Goal: Task Accomplishment & Management: Complete application form

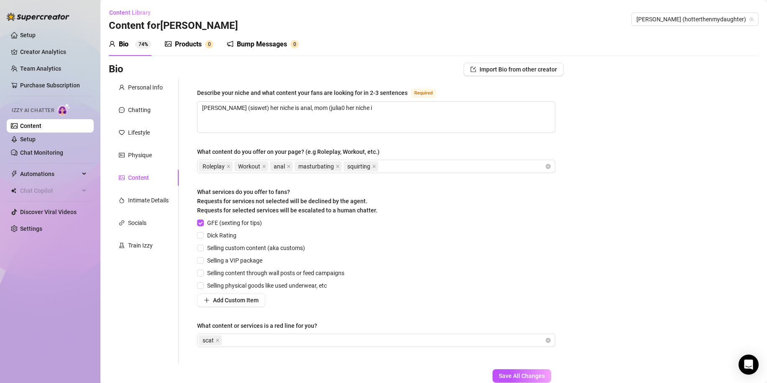
click at [313, 109] on textarea "[PERSON_NAME] (siswet) her niche is anal, mom (julia0 her niche i" at bounding box center [376, 117] width 357 height 31
type textarea "[PERSON_NAME] ([PERSON_NAME]) her niche is anal, mom ([PERSON_NAME] her niche i"
type textarea "[PERSON_NAME] (siswet) her niche is anal, mom ([PERSON_NAME]) her niche i"
click at [369, 113] on textarea "[PERSON_NAME] (siswet) her niche is anal, mom ([PERSON_NAME]) her niche i" at bounding box center [376, 117] width 357 height 31
type textarea "[PERSON_NAME] (siswet) her niche is anal, mom ([PERSON_NAME]) her niche is"
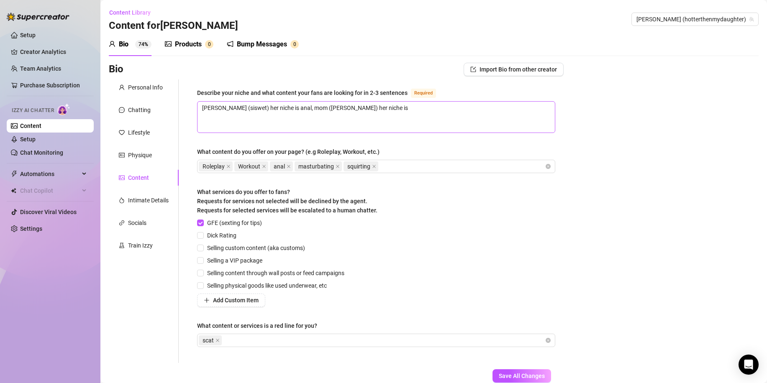
type textarea "[PERSON_NAME] (siswet) her niche is anal, mom ([PERSON_NAME]) her niche is"
type textarea "[PERSON_NAME] ([PERSON_NAME]) her niche is anal, mom ([PERSON_NAME]) her niche …"
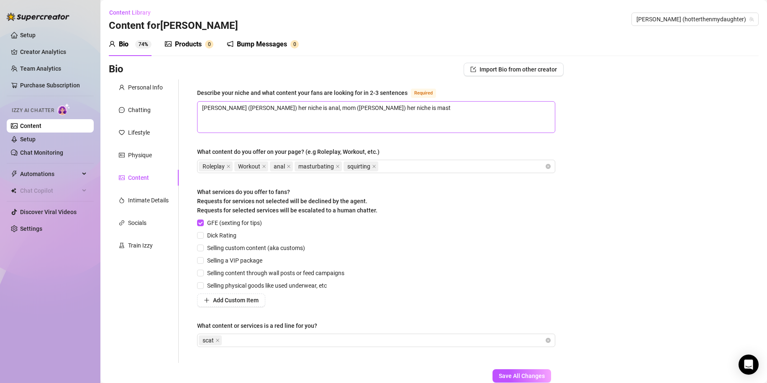
type textarea "[PERSON_NAME] ([PERSON_NAME]) her niche is anal, mom ([PERSON_NAME]) her niche …"
type textarea "[PERSON_NAME] (siswet) her niche is anal, mom ([PERSON_NAME]) her niche is mast…"
type textarea "[PERSON_NAME] ([PERSON_NAME]) her niche is anal, mom ([PERSON_NAME]) her niche …"
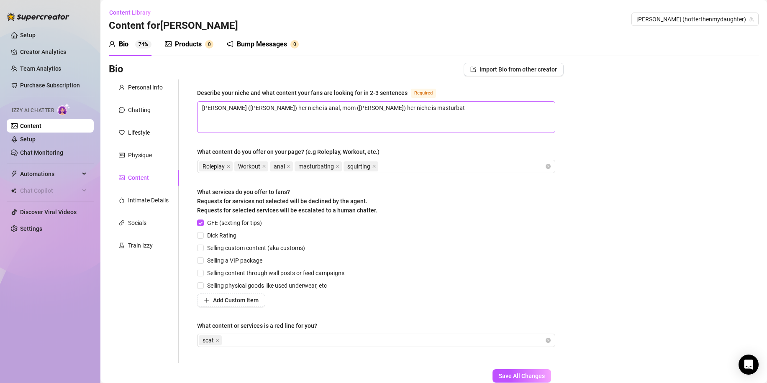
type textarea "[PERSON_NAME] ([PERSON_NAME]) her niche is anal, mom ([PERSON_NAME]) her niche …"
type textarea "[PERSON_NAME] (siswet) her niche is anal, mom ([PERSON_NAME]) her niche is mast…"
type textarea "[PERSON_NAME] ([PERSON_NAME]) her niche is anal, mom ([PERSON_NAME]) her niche …"
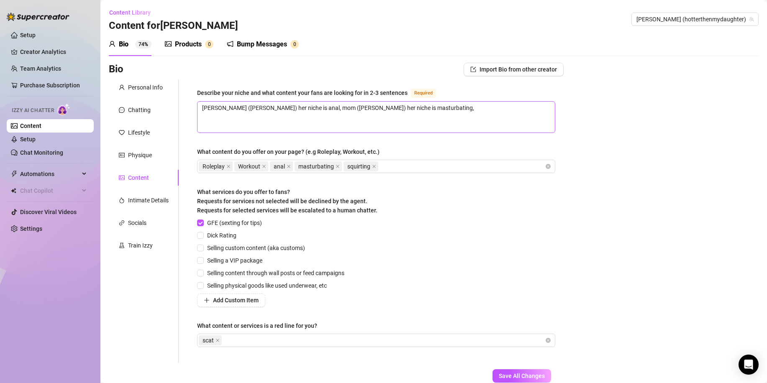
type textarea "[PERSON_NAME] ([PERSON_NAME]) her niche is anal, mom ([PERSON_NAME]) her niche …"
type textarea "[PERSON_NAME] (siswet) her niche is anal, mom ([PERSON_NAME]) her niche is mast…"
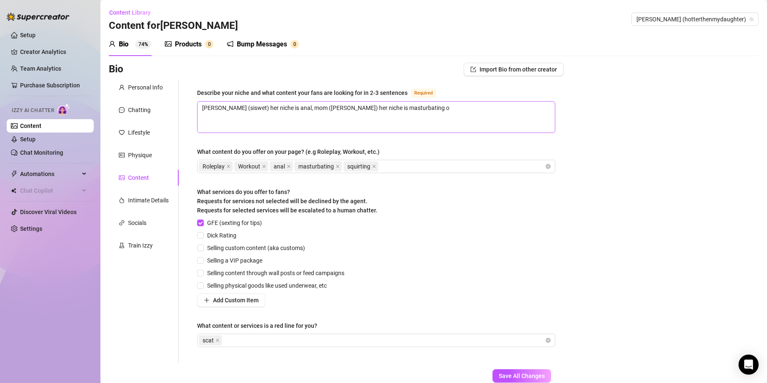
type textarea "[PERSON_NAME] (siswet) her niche is anal, mom ([PERSON_NAME]) her niche is mast…"
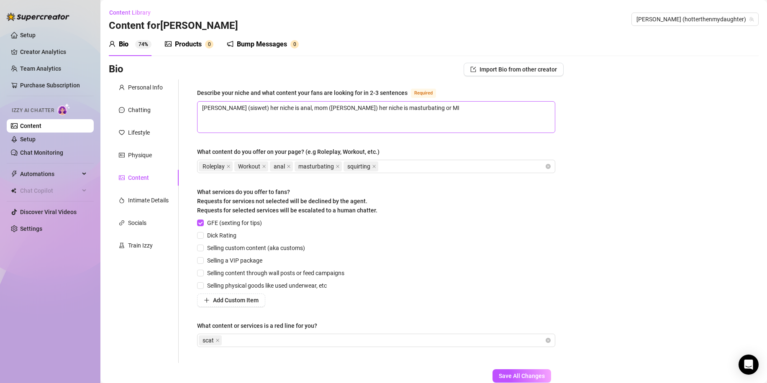
type textarea "[PERSON_NAME] (siswet) her niche is anal, mom ([PERSON_NAME]) her niche is mast…"
click at [226, 236] on span "Dick Rating" at bounding box center [222, 235] width 36 height 9
click at [203, 236] on input "Dick Rating" at bounding box center [200, 235] width 6 height 6
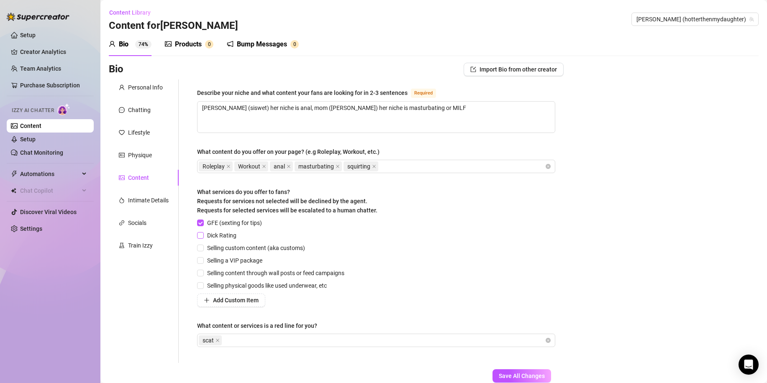
checkbox input "true"
click at [235, 248] on span "Selling custom content (aka customs)" at bounding box center [256, 248] width 105 height 9
click at [203, 248] on input "Selling custom content (aka customs)" at bounding box center [200, 248] width 6 height 6
checkbox input "true"
click at [244, 258] on span "Selling a VIP package" at bounding box center [235, 260] width 62 height 9
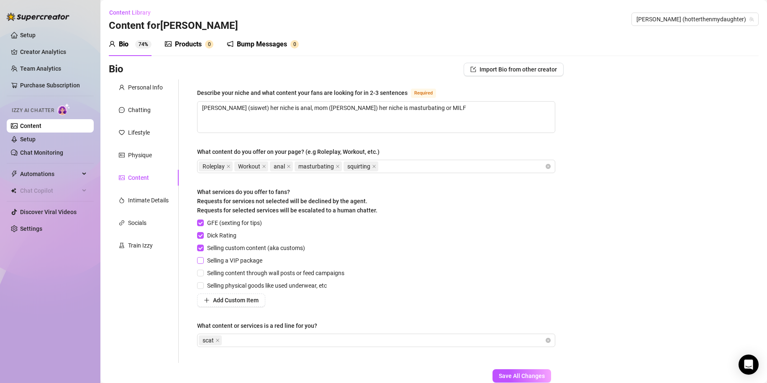
click at [203, 258] on input "Selling a VIP package" at bounding box center [200, 260] width 6 height 6
checkbox input "true"
click at [252, 269] on span "Selling content through wall posts or feed campaigns" at bounding box center [276, 273] width 144 height 9
click at [203, 270] on input "Selling content through wall posts or feed campaigns" at bounding box center [200, 273] width 6 height 6
checkbox input "true"
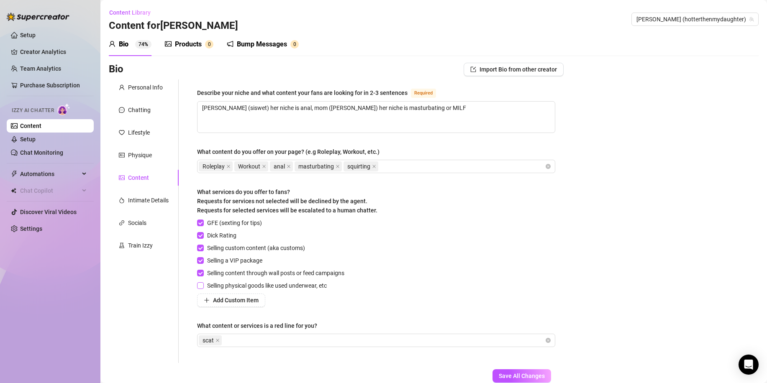
click at [266, 282] on span "Selling physical goods like used underwear, etc" at bounding box center [267, 285] width 126 height 9
click at [203, 282] on input "Selling physical goods like used underwear, etc" at bounding box center [200, 285] width 6 height 6
checkbox input "true"
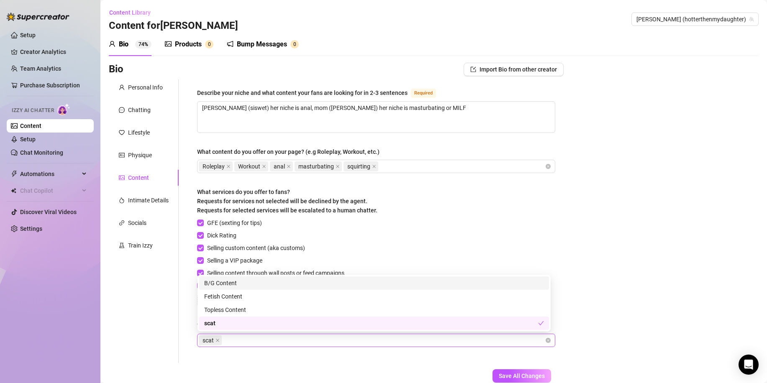
click at [245, 344] on div "scat" at bounding box center [372, 341] width 346 height 12
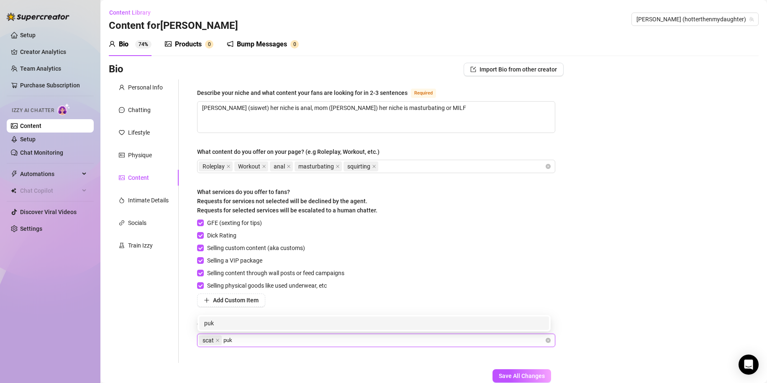
type input "puke"
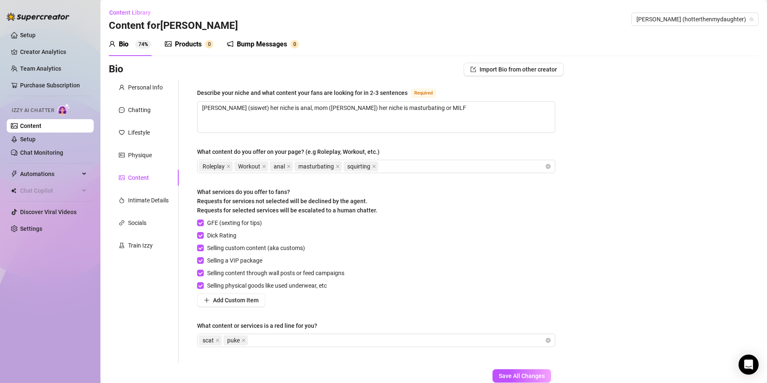
click at [385, 203] on div "What services do you offer to fans? Requests for services not selected will be …" at bounding box center [376, 202] width 358 height 31
click at [520, 378] on span "Save All Changes" at bounding box center [522, 376] width 46 height 7
click at [144, 197] on div "Intimate Details" at bounding box center [148, 200] width 41 height 9
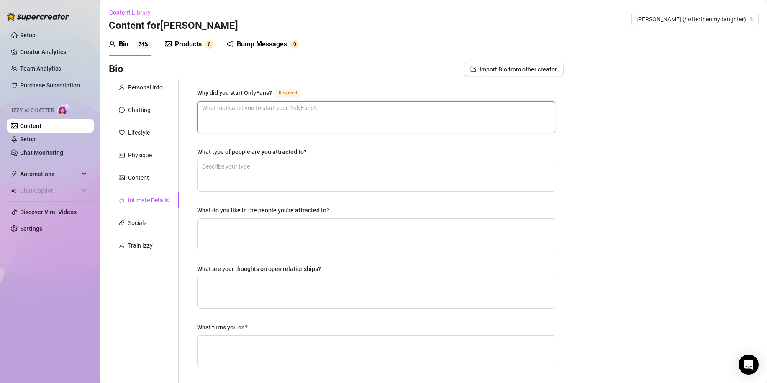
click at [278, 120] on textarea "Why did you start OnlyFans? Required" at bounding box center [376, 117] width 357 height 31
type textarea "i"
type textarea "i d"
type textarea "i di"
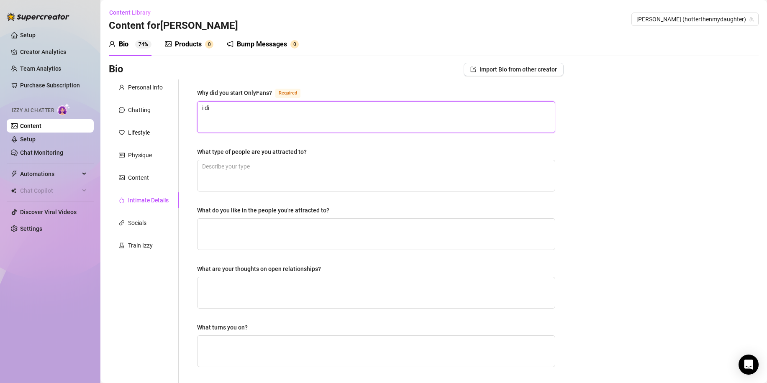
type textarea "i did"
type textarea "i did s"
type textarea "i did st"
type textarea "i did sta"
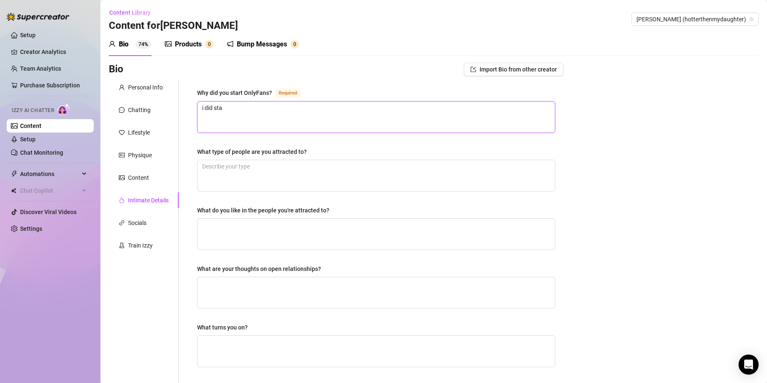
type textarea "i did star"
type textarea "i did start"
type textarea "i did start o"
type textarea "i did start on"
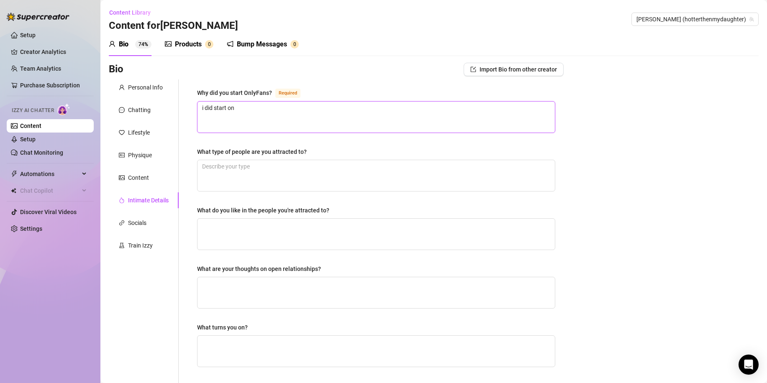
type textarea "i did start onl"
type textarea "i did start only"
type textarea "i did start onlyf"
type textarea "i did start onlyfa"
type textarea "i did start onlyfan"
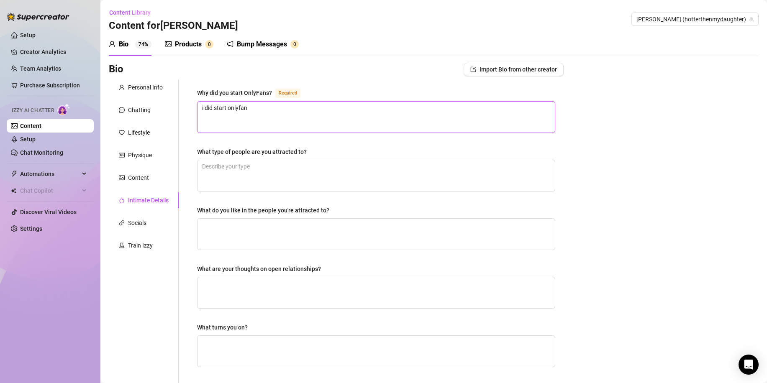
type textarea "i did start onlyfans"
type textarea "i did start onlyfans b"
type textarea "i did start onlyfans be"
type textarea "i did start onlyfans bec"
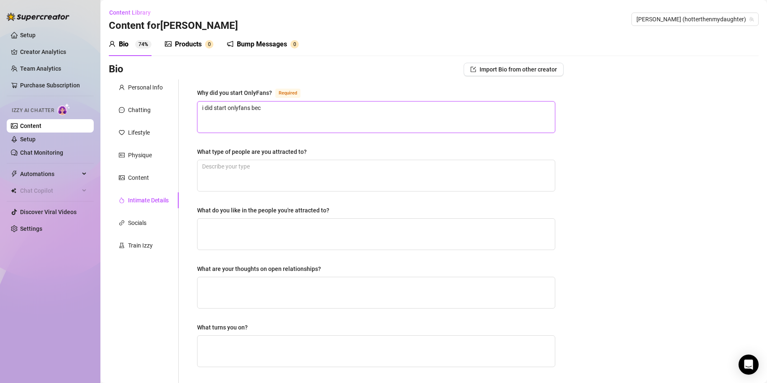
type textarea "i did start onlyfans becA"
type textarea "i did start onlyfans becAU"
type textarea "i did start onlyfans becA"
type textarea "i did start onlyfans bec"
type textarea "i did start onlyfans be"
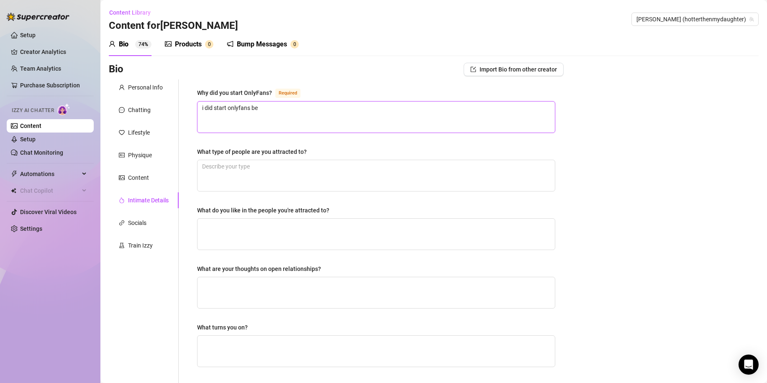
type textarea "i did start onlyfans b"
type textarea "i did start onlyfans bE"
type textarea "i did start onlyfans b"
type textarea "i did start onlyfans be"
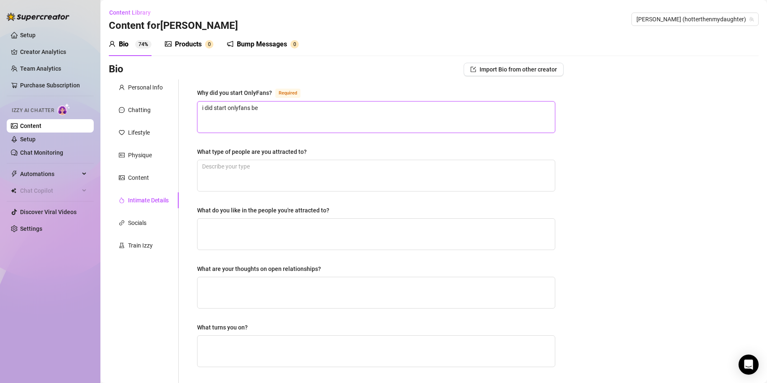
type textarea "i did start onlyfans bec"
type textarea "i did start onlyfans beca"
type textarea "i did start onlyfans becau"
type textarea "i did start onlyfans becaus"
type textarea "i did start onlyfans because"
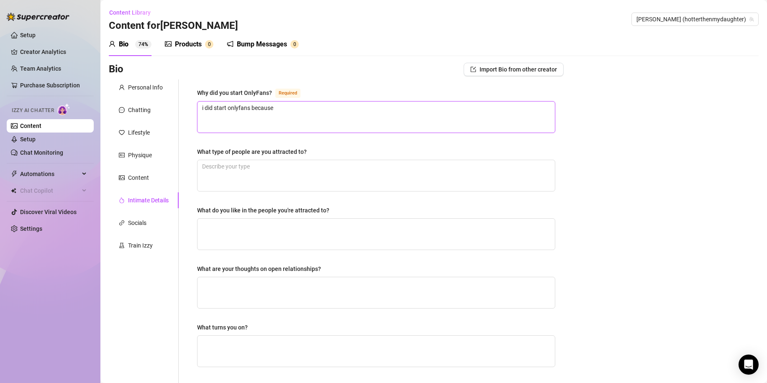
type textarea "i did start onlyfans because"
type textarea "i did start onlyfans becaus"
type textarea "i did start onlyfans becau"
type textarea "i did start onlyfans beca"
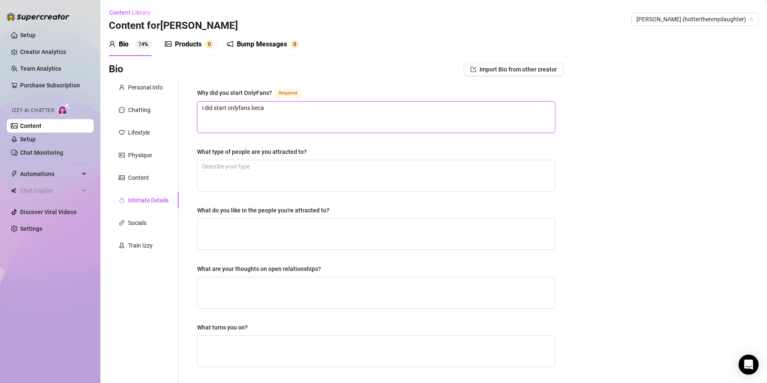
type textarea "i did start onlyfans bec"
type textarea "i did start onlyfans be"
type textarea "i did start onlyfans b"
type textarea "i did start onlyfans"
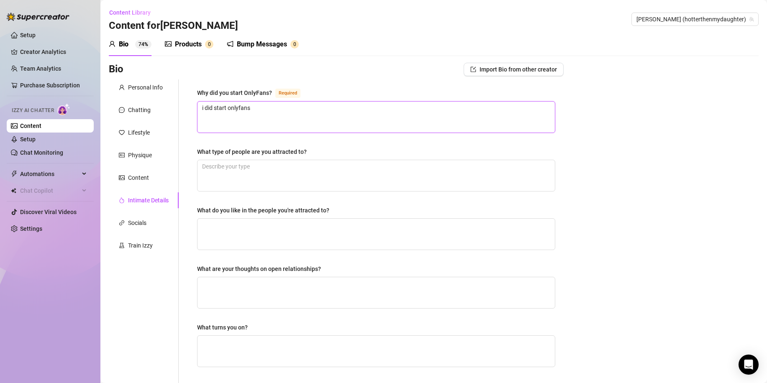
type textarea "i did start onlyfan"
type textarea "i did start onlyfa"
type textarea "i did start onlyf"
type textarea "i did start only"
type textarea "i did start onl"
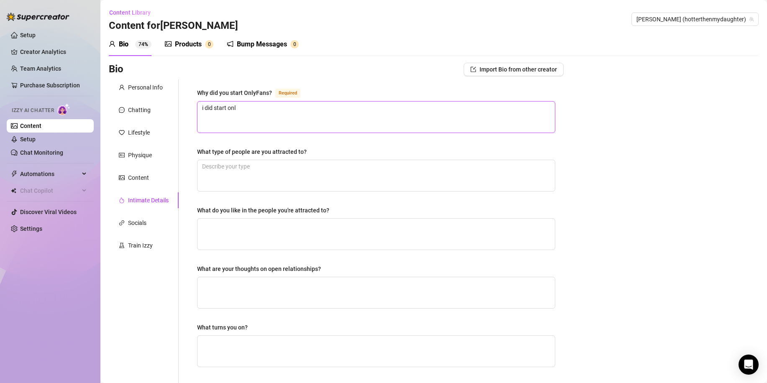
type textarea "i did start on"
type textarea "i did start o"
type textarea "i did start"
type textarea "i did star"
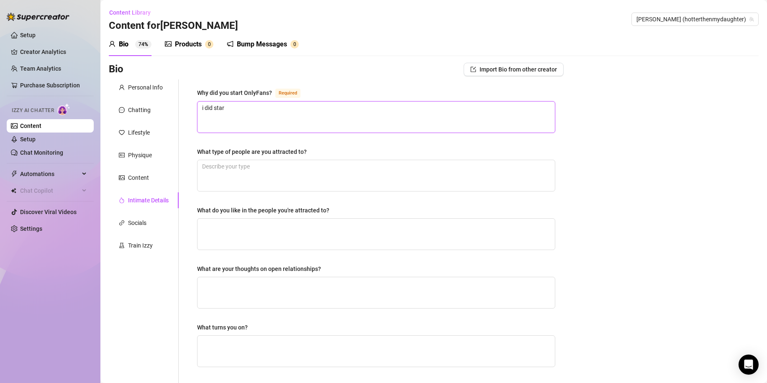
type textarea "i did sta"
type textarea "i did st"
type textarea "i did s"
type textarea "i did"
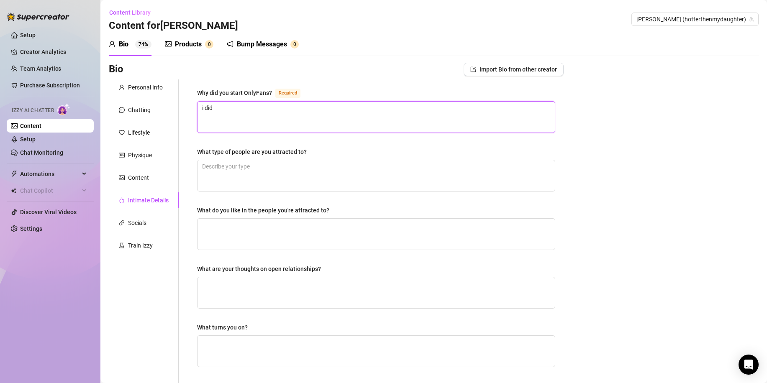
type textarea "i di"
type textarea "i d"
click at [262, 228] on textarea "What do you like in the people you're attracted to?" at bounding box center [376, 234] width 357 height 31
click at [248, 174] on textarea "What type of people are you attracted to?" at bounding box center [376, 175] width 357 height 31
click at [269, 233] on textarea "What do you like in the people you're attracted to?" at bounding box center [376, 234] width 357 height 31
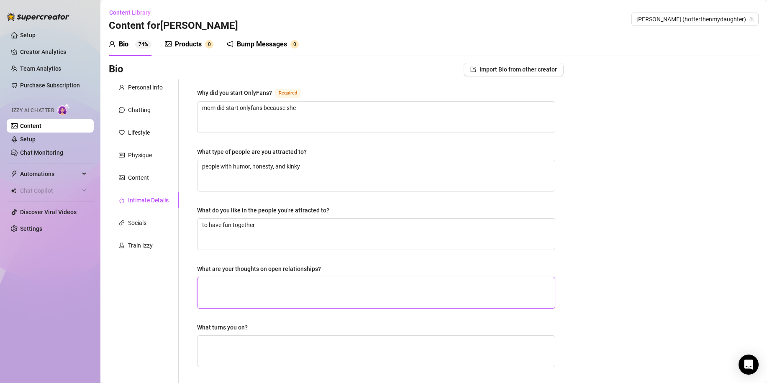
click at [271, 298] on textarea "What are your thoughts on open relationships?" at bounding box center [376, 292] width 357 height 31
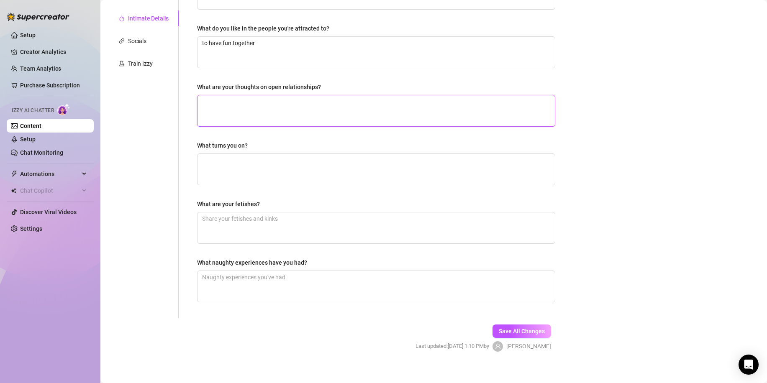
scroll to position [182, 0]
click at [237, 157] on textarea "What turns you on?" at bounding box center [376, 169] width 357 height 31
click at [451, 104] on textarea "i think a open relationship is the best way to have a long durance relationship…" at bounding box center [376, 111] width 357 height 31
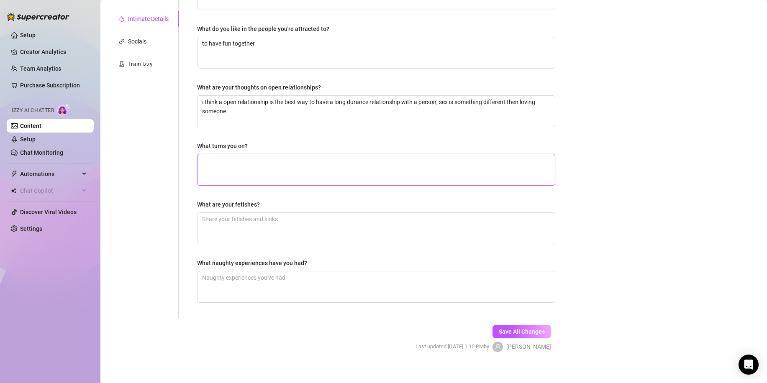
click at [307, 157] on textarea "What turns you on?" at bounding box center [376, 169] width 357 height 31
click at [266, 175] on textarea "What turns you on?" at bounding box center [376, 169] width 357 height 31
click at [272, 223] on textarea "What are your fetishes?" at bounding box center [376, 228] width 357 height 31
click at [262, 295] on textarea "What naughty experiences have you had?" at bounding box center [376, 287] width 357 height 31
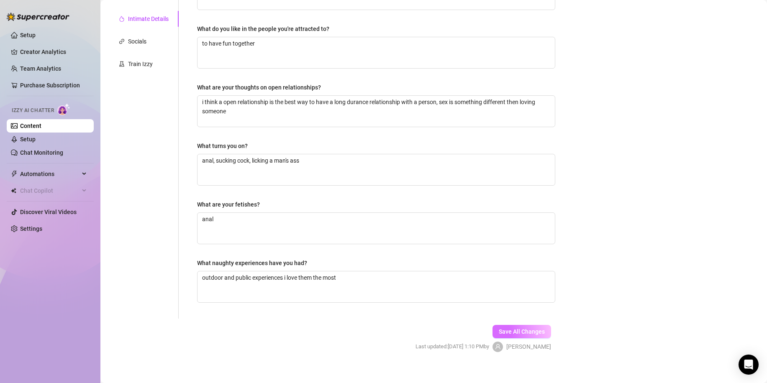
click at [505, 328] on span "Save All Changes" at bounding box center [522, 331] width 46 height 7
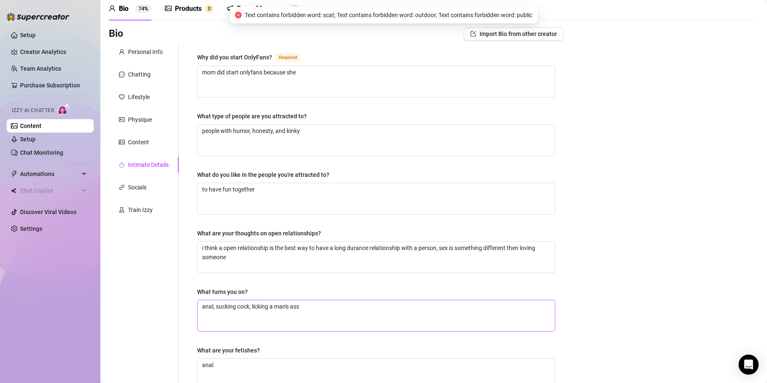
scroll to position [0, 0]
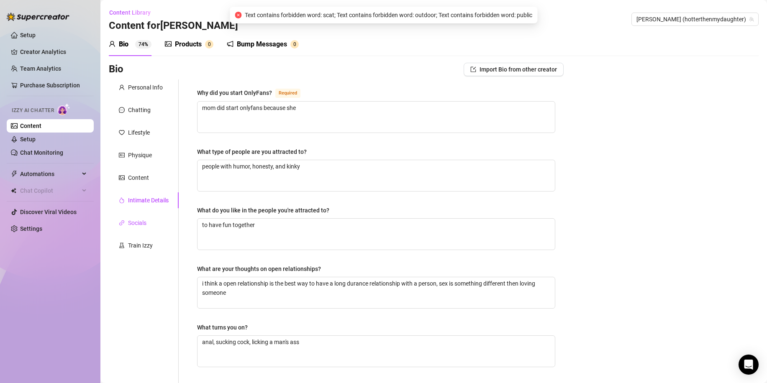
click at [138, 221] on div "Socials" at bounding box center [137, 222] width 18 height 9
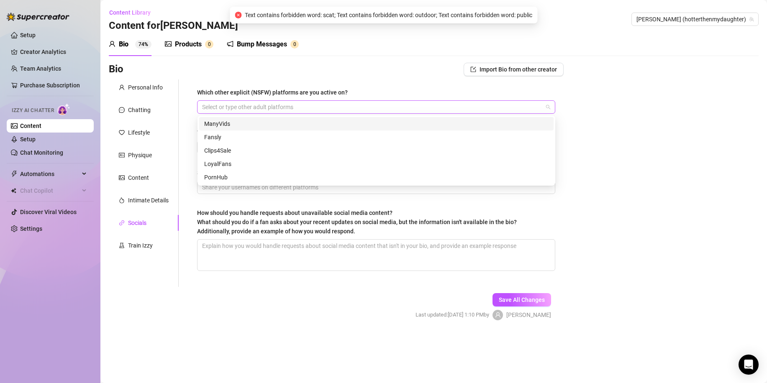
click at [260, 105] on div at bounding box center [372, 107] width 346 height 12
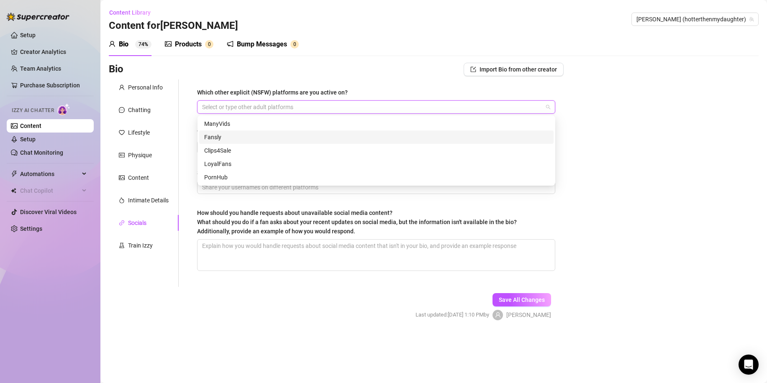
click at [244, 137] on div "Fansly" at bounding box center [376, 137] width 344 height 9
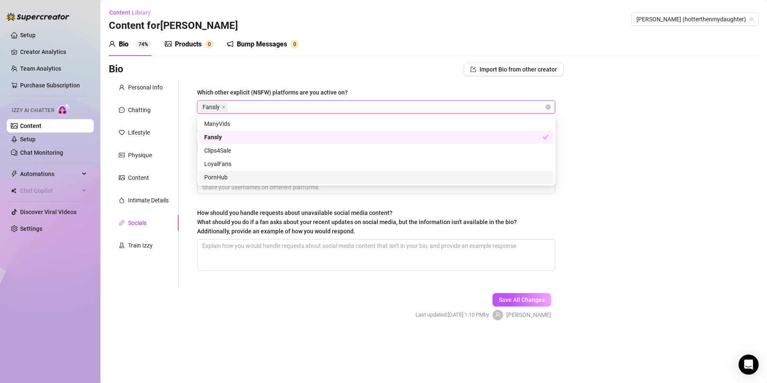
click at [234, 177] on div "PornHub" at bounding box center [376, 177] width 344 height 9
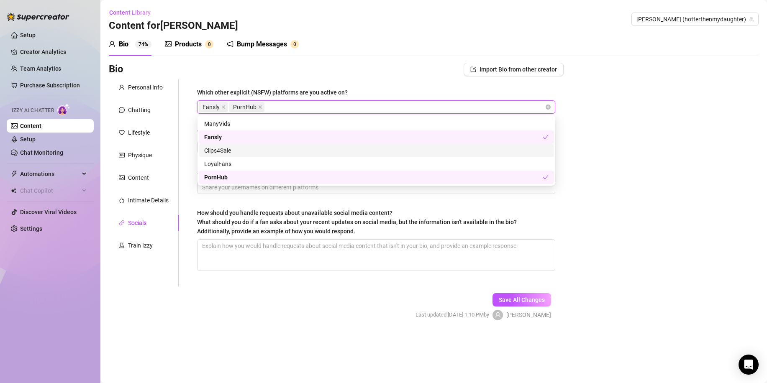
click at [234, 151] on div "Clips4Sale" at bounding box center [376, 150] width 344 height 9
click at [243, 210] on span "How should you handle requests about unavailable social media content? What sho…" at bounding box center [357, 222] width 320 height 25
click at [243, 240] on textarea "How should you handle requests about unavailable social media content? What sho…" at bounding box center [376, 255] width 357 height 31
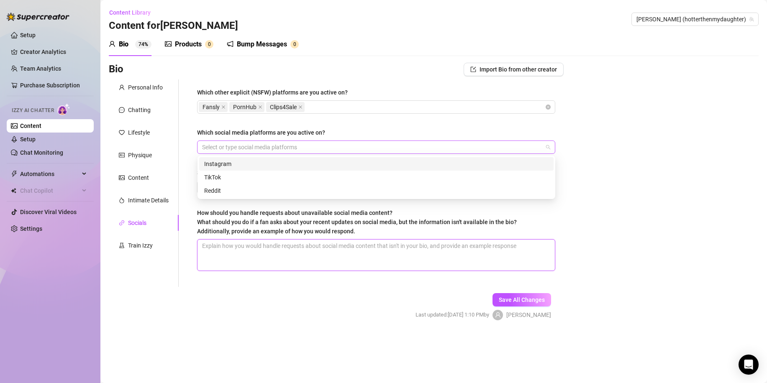
click at [236, 145] on div at bounding box center [372, 147] width 346 height 12
click at [227, 168] on div "Instagram" at bounding box center [376, 163] width 344 height 9
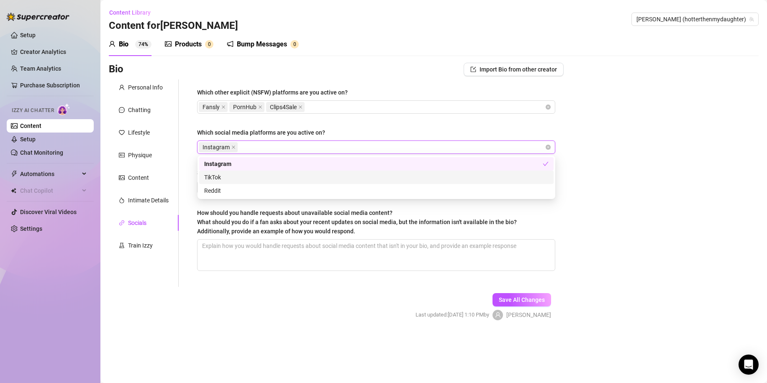
click at [236, 180] on div "TikTok" at bounding box center [376, 177] width 344 height 9
click at [243, 187] on div "Reddit" at bounding box center [376, 190] width 344 height 9
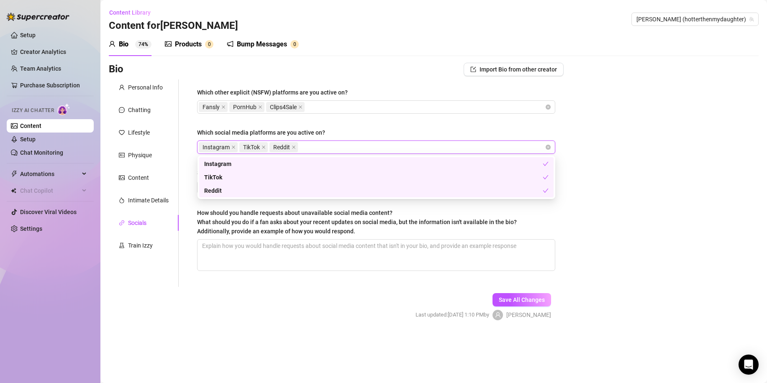
click at [320, 146] on div "Instagram TikTok Reddit" at bounding box center [372, 147] width 346 height 12
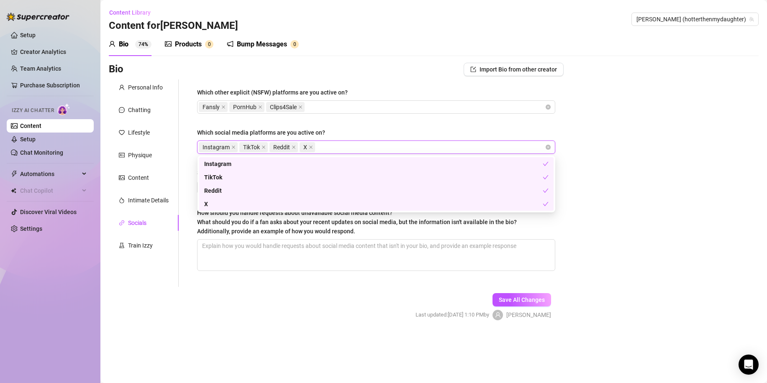
click at [250, 282] on div "Which other explicit (NSFW) platforms are you active on? Fansly PornHub Clips4S…" at bounding box center [376, 184] width 375 height 208
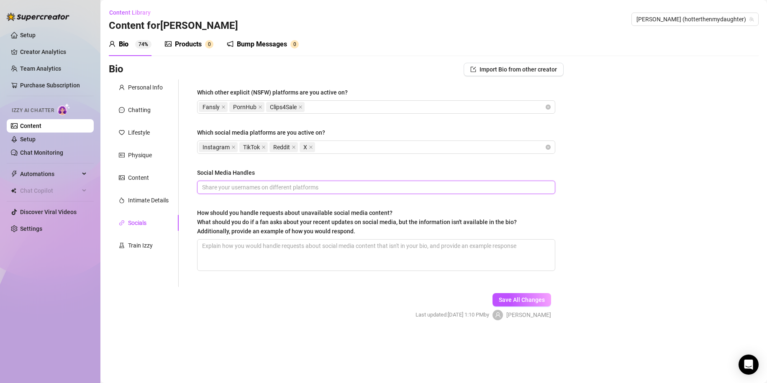
click at [240, 187] on input "Social Media Handles" at bounding box center [375, 187] width 346 height 9
click at [236, 254] on textarea "How should you handle requests about unavailable social media content? What sho…" at bounding box center [376, 255] width 357 height 31
click at [318, 252] on textarea "How should you handle requests about unavailable social media content? What sho…" at bounding box center [376, 255] width 357 height 31
click at [371, 246] on textarea "I can offer you some other content you may be interested in?" at bounding box center [376, 255] width 357 height 31
click at [539, 297] on span "Save All Changes" at bounding box center [522, 300] width 46 height 7
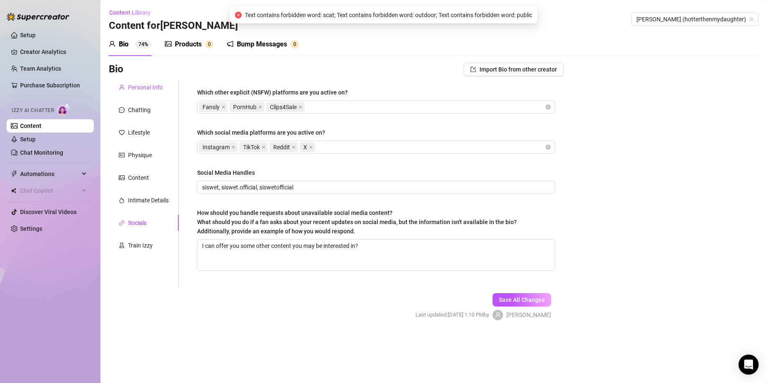
click at [141, 89] on div "Personal Info" at bounding box center [145, 87] width 35 height 9
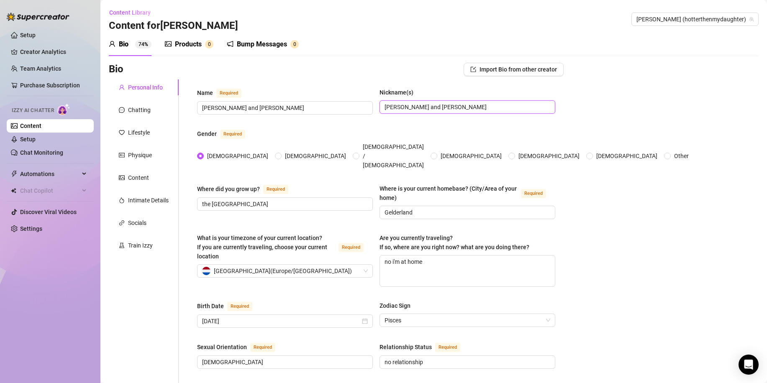
click at [458, 107] on input "[PERSON_NAME] and [PERSON_NAME]" at bounding box center [467, 107] width 164 height 9
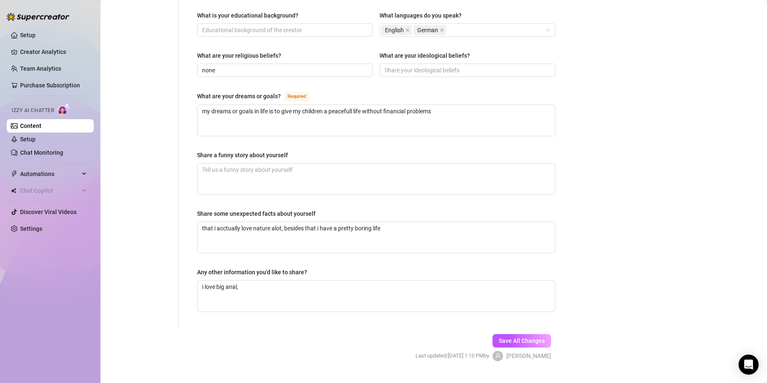
scroll to position [454, 0]
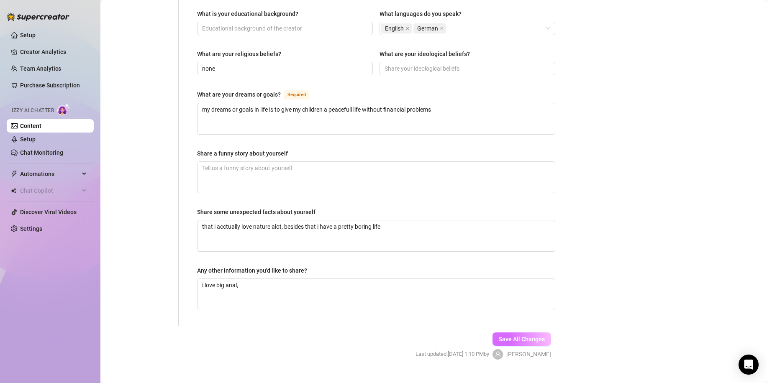
click at [515, 336] on span "Save All Changes" at bounding box center [522, 339] width 46 height 7
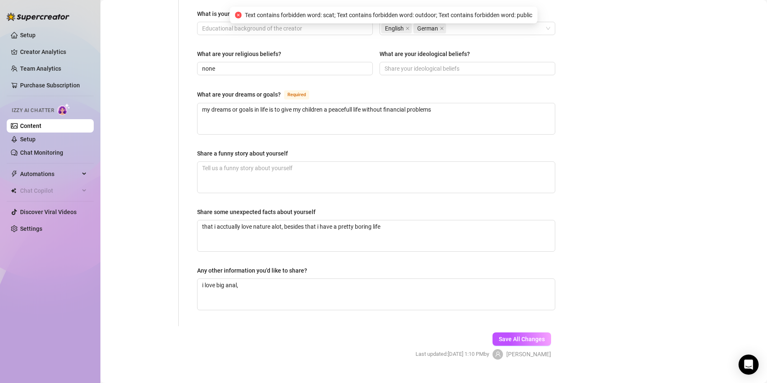
scroll to position [0, 0]
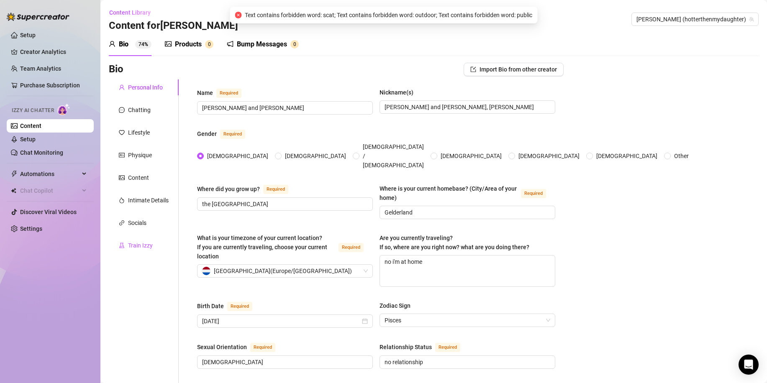
click at [139, 249] on div "Train Izzy" at bounding box center [140, 245] width 25 height 9
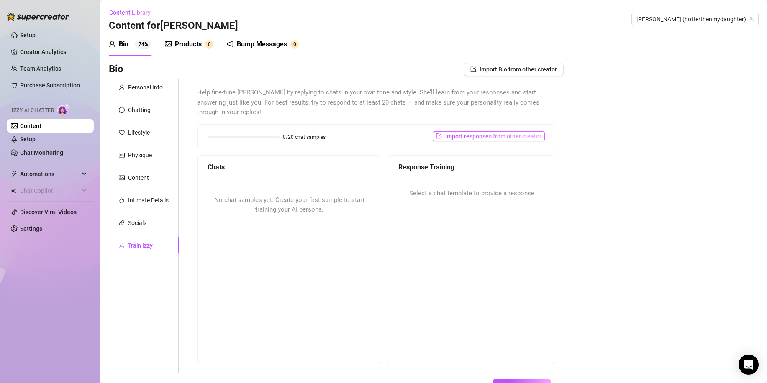
click at [497, 133] on span "Import responses from other creator" at bounding box center [493, 136] width 96 height 7
click at [598, 177] on div "Bio Import Bio from other creator Personal Info Chatting Lifestyle Physique Con…" at bounding box center [434, 242] width 650 height 358
click at [307, 201] on span "No chat samples yet. Create your first sample to start training your AI persona." at bounding box center [289, 205] width 150 height 18
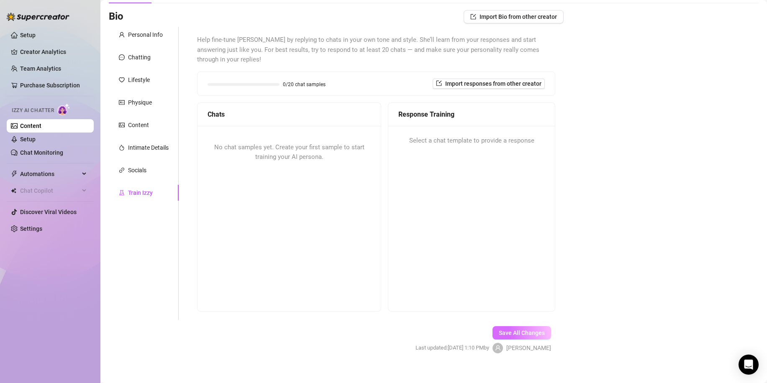
click at [507, 327] on button "Save All Changes" at bounding box center [522, 332] width 59 height 13
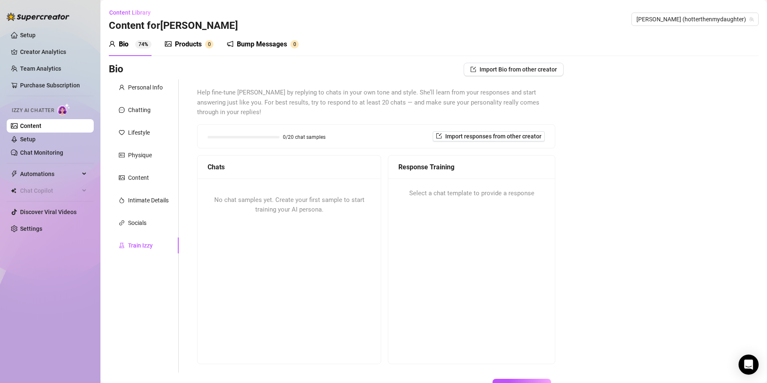
scroll to position [0, 0]
click at [141, 45] on sup "74%" at bounding box center [143, 44] width 16 height 8
click at [36, 140] on link "Setup" at bounding box center [27, 139] width 15 height 7
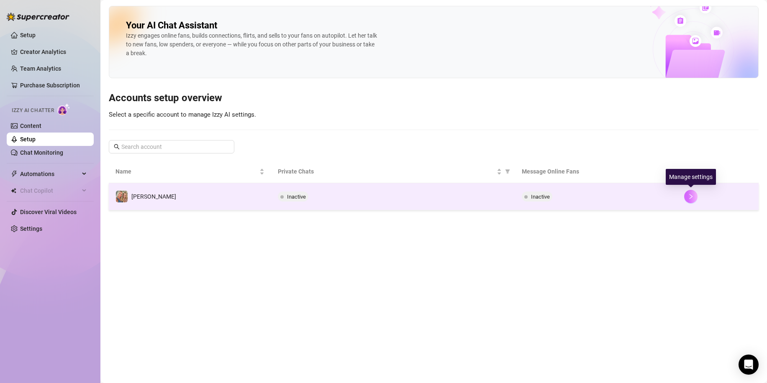
click at [693, 200] on icon "right" at bounding box center [691, 197] width 6 height 6
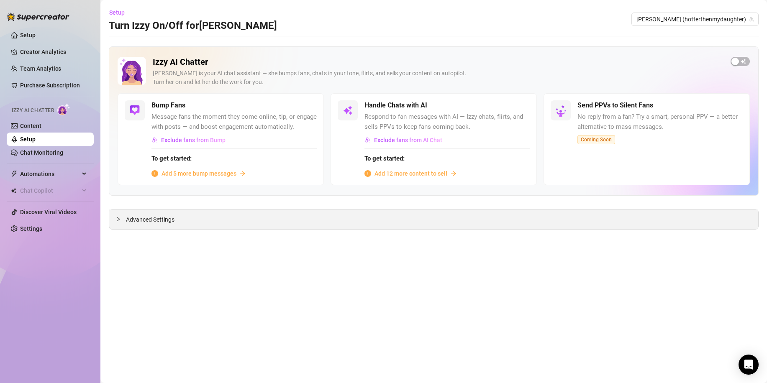
click at [121, 218] on div at bounding box center [121, 219] width 10 height 9
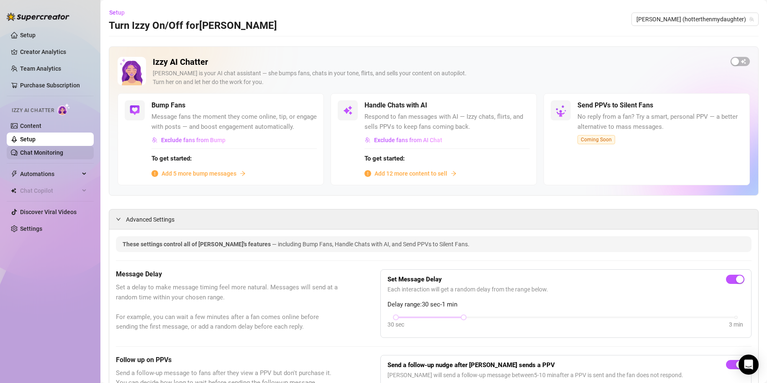
click at [62, 151] on link "Chat Monitoring" at bounding box center [41, 152] width 43 height 7
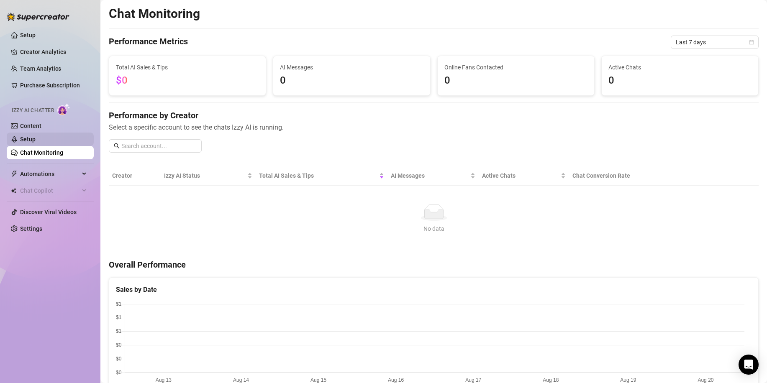
click at [36, 141] on link "Setup" at bounding box center [27, 139] width 15 height 7
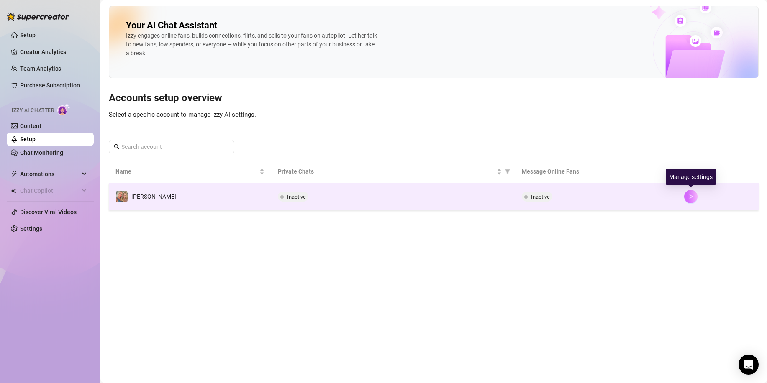
click at [690, 197] on icon "right" at bounding box center [691, 197] width 6 height 6
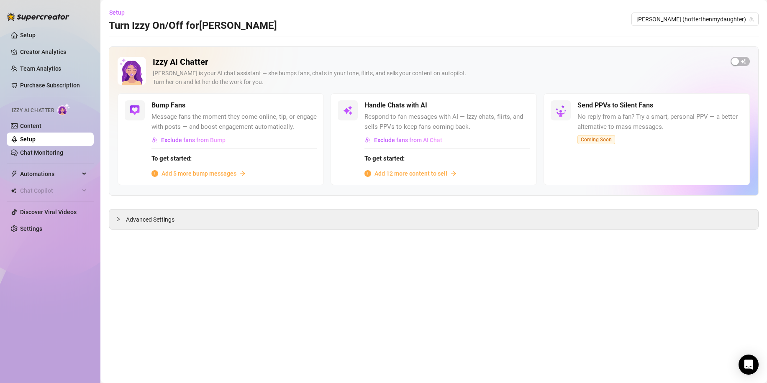
click at [210, 175] on span "Add 5 more bump messages" at bounding box center [199, 173] width 75 height 9
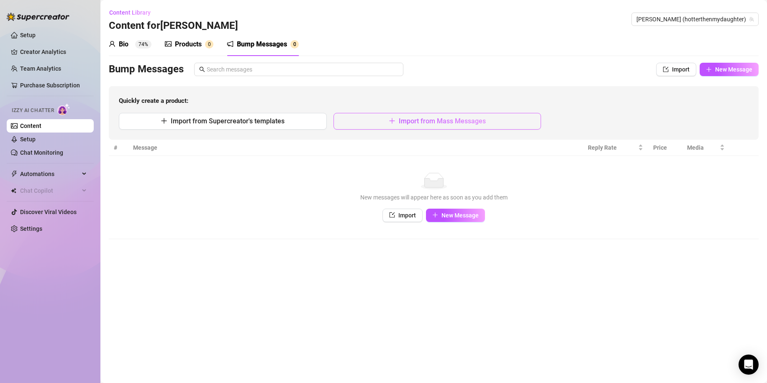
click at [410, 123] on span "Import from Mass Messages" at bounding box center [442, 121] width 87 height 8
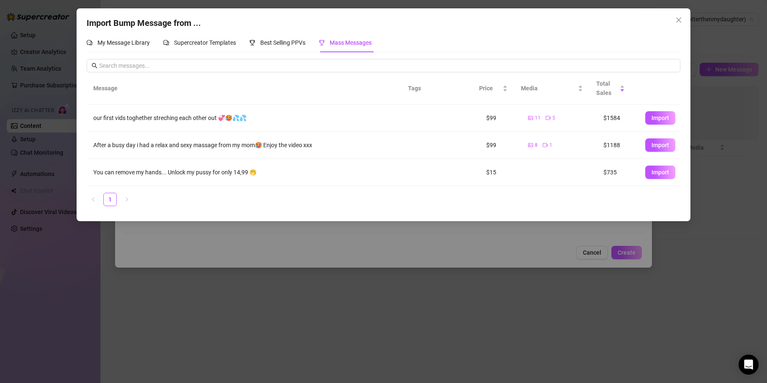
click at [510, 269] on div "Import Bump Message from ... My Message Library Supercreator Templates Best Sel…" at bounding box center [383, 191] width 767 height 383
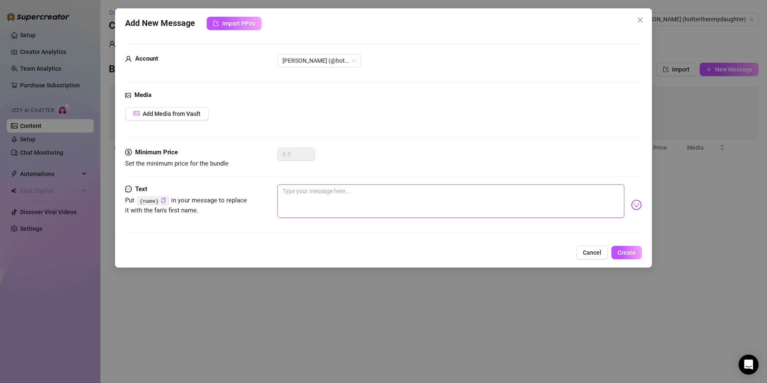
click at [409, 209] on textarea at bounding box center [450, 201] width 347 height 33
click at [365, 196] on textarea at bounding box center [450, 201] width 347 height 33
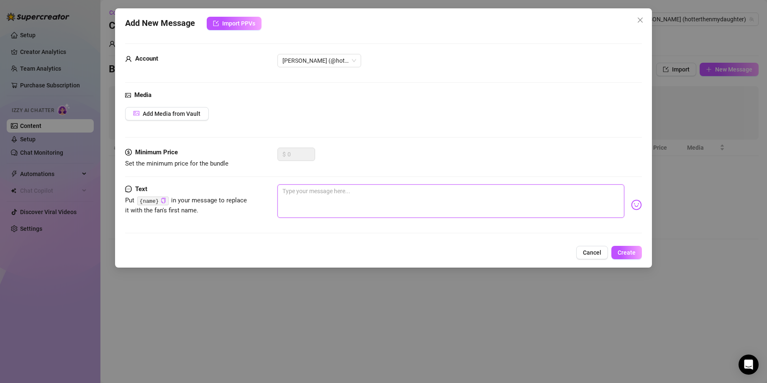
click at [365, 196] on textarea at bounding box center [450, 201] width 347 height 33
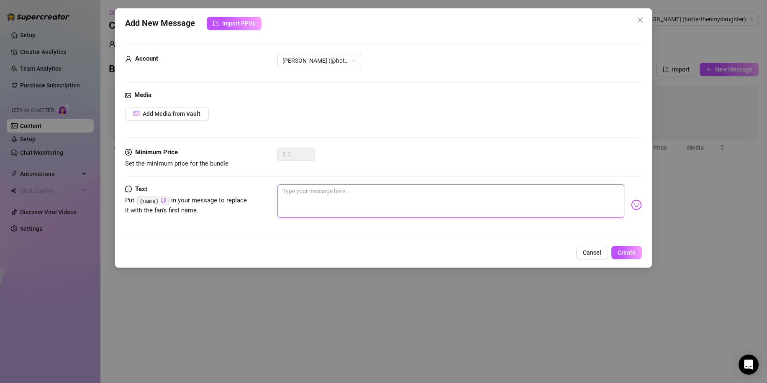
click at [365, 196] on textarea at bounding box center [450, 201] width 347 height 33
click at [372, 191] on textarea "Hii babe" at bounding box center [450, 201] width 347 height 33
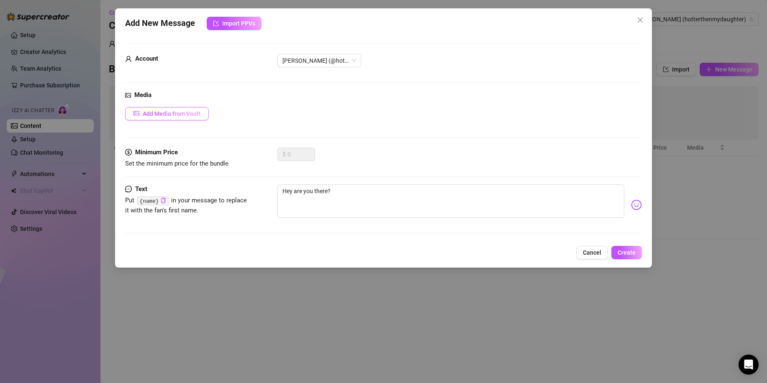
click at [182, 115] on span "Add Media from Vault" at bounding box center [172, 113] width 58 height 7
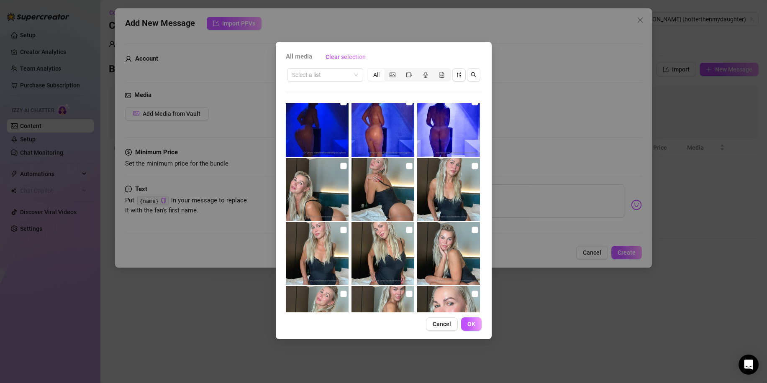
scroll to position [1852, 0]
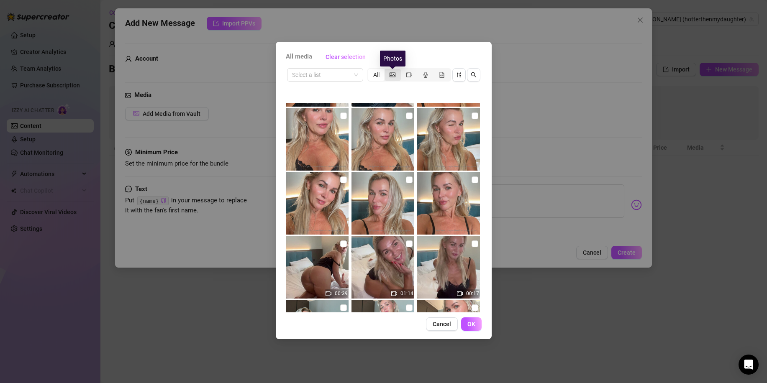
click at [393, 73] on icon "picture" at bounding box center [393, 75] width 6 height 6
click at [387, 70] on input "segmented control" at bounding box center [387, 70] width 0 height 0
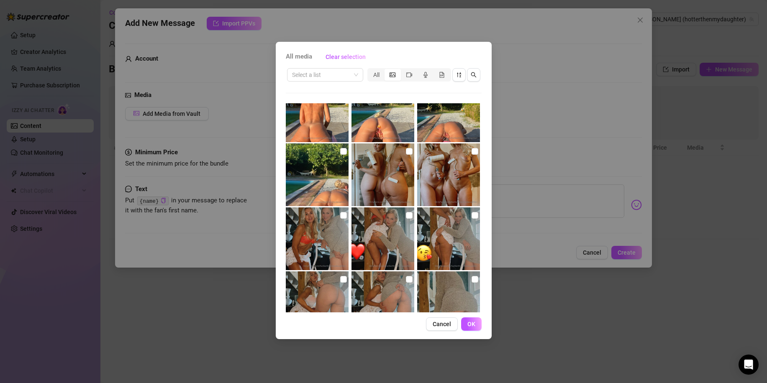
scroll to position [1753, 0]
click at [472, 153] on input "checkbox" at bounding box center [475, 150] width 7 height 7
click at [472, 152] on input "checkbox" at bounding box center [475, 150] width 7 height 7
click at [472, 214] on input "checkbox" at bounding box center [475, 214] width 7 height 7
click at [476, 328] on button "OK" at bounding box center [471, 324] width 21 height 13
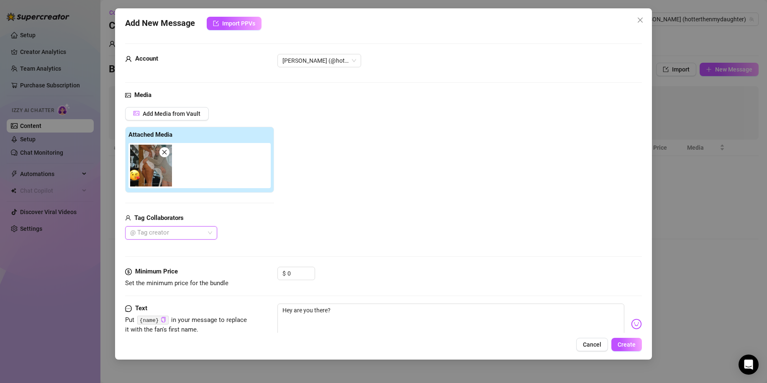
scroll to position [27, 0]
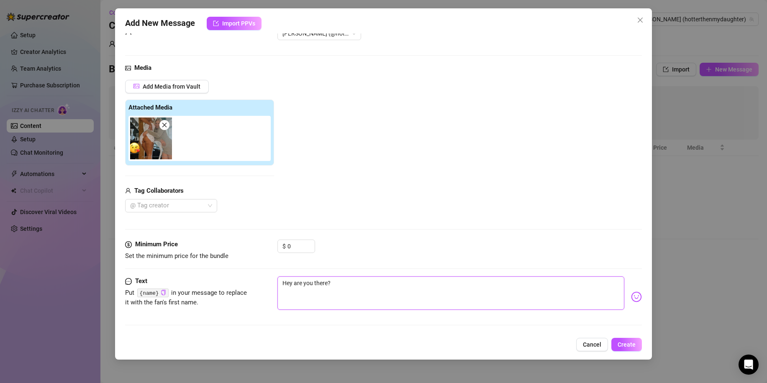
click at [293, 282] on textarea "Hey are you there?" at bounding box center [450, 293] width 347 height 33
click at [161, 291] on icon "copy" at bounding box center [163, 292] width 5 height 5
click at [303, 286] on textarea "Hey are you there?" at bounding box center [450, 293] width 347 height 33
click at [293, 283] on textarea "Hey are you there?" at bounding box center [450, 293] width 347 height 33
paste textarea "{name}"
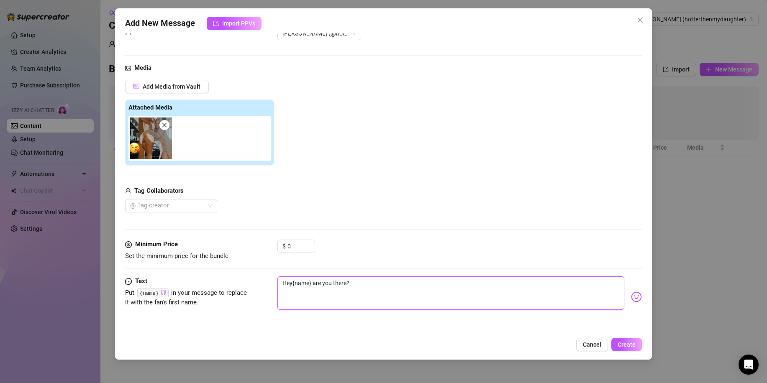
click at [292, 281] on textarea "Hey{name} are you there?" at bounding box center [450, 293] width 347 height 33
click at [395, 301] on textarea "Hey {name} are you there?" at bounding box center [450, 293] width 347 height 33
click at [626, 348] on span "Create" at bounding box center [627, 344] width 18 height 7
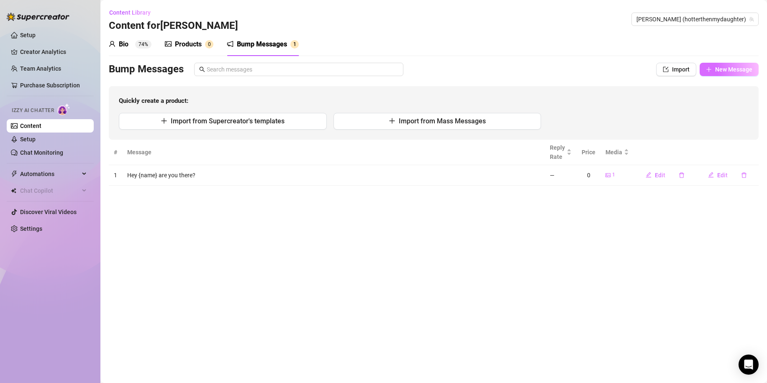
click at [712, 67] on button "New Message" at bounding box center [729, 69] width 59 height 13
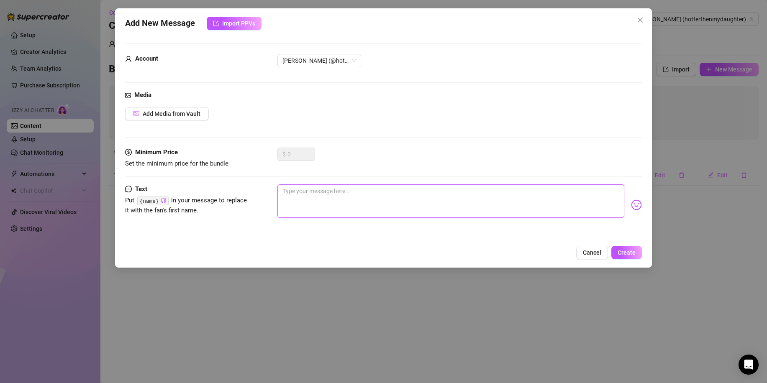
click at [313, 204] on textarea at bounding box center [450, 201] width 347 height 33
paste textarea "hello dear, what are you doing right now? I made delicious food and eat right n…"
click at [622, 254] on span "Create" at bounding box center [627, 252] width 18 height 7
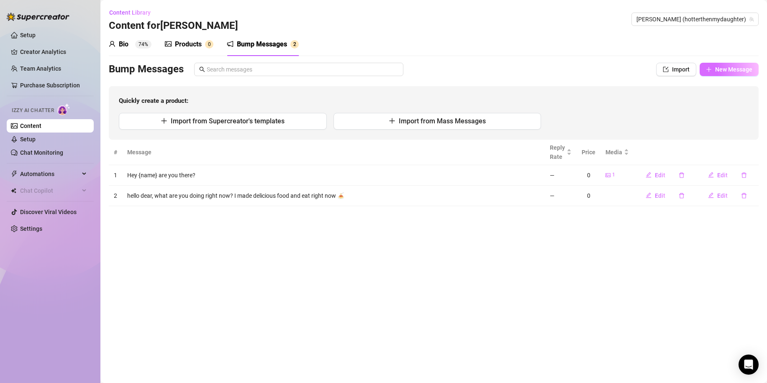
click at [715, 69] on span "New Message" at bounding box center [733, 69] width 37 height 7
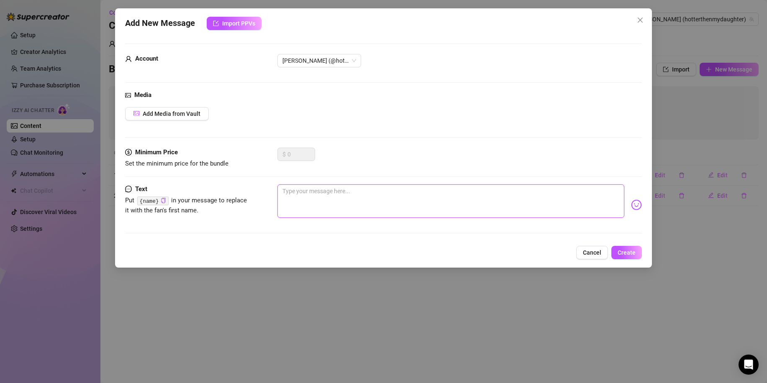
click at [315, 196] on textarea at bounding box center [450, 201] width 347 height 33
paste textarea "wanna do something fun? 😈"
click at [620, 246] on button "Create" at bounding box center [626, 252] width 31 height 13
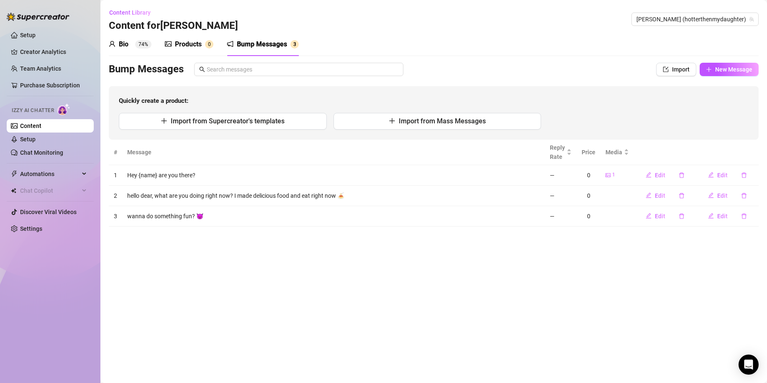
click at [191, 48] on div "Products" at bounding box center [188, 44] width 27 height 10
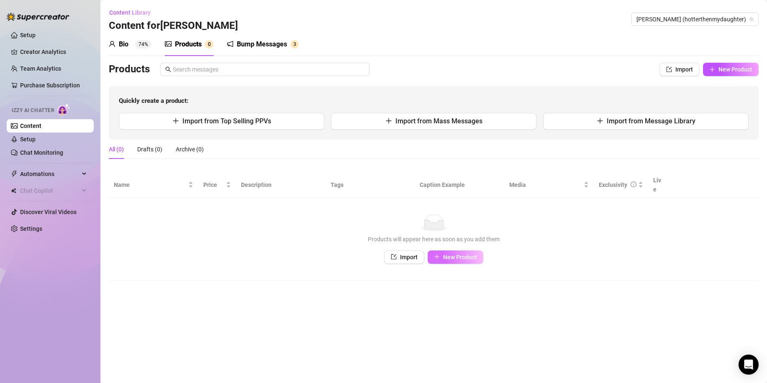
click at [442, 251] on button "New Product" at bounding box center [456, 257] width 56 height 13
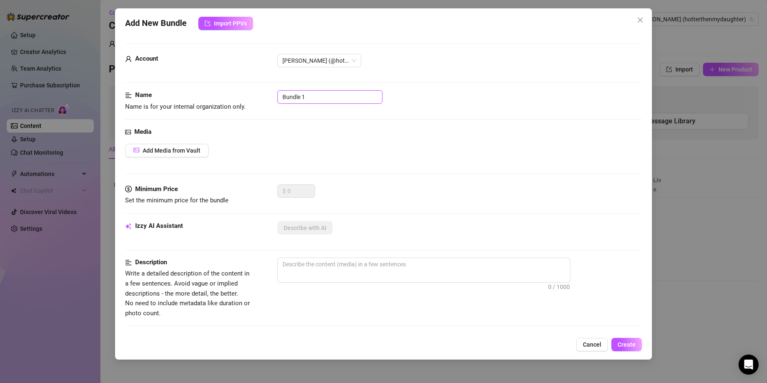
click at [310, 92] on input "Bundle 1" at bounding box center [329, 96] width 105 height 13
click at [189, 153] on span "Add Media from Vault" at bounding box center [172, 150] width 58 height 7
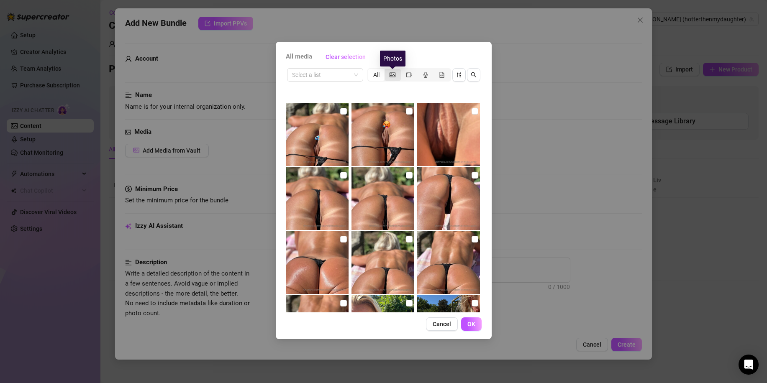
click at [392, 72] on icon "picture" at bounding box center [393, 75] width 6 height 6
click at [387, 70] on input "segmented control" at bounding box center [387, 70] width 0 height 0
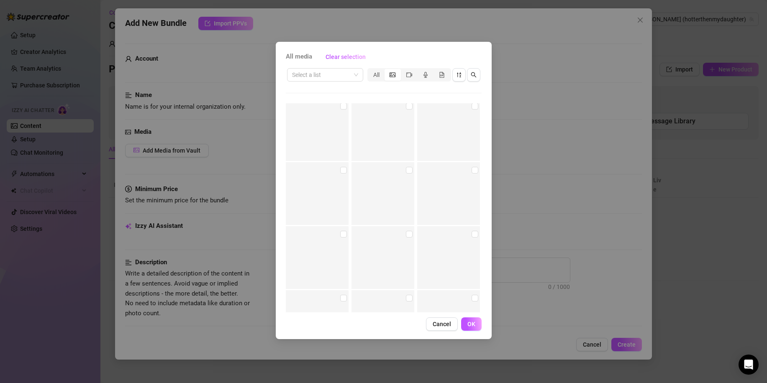
scroll to position [9994, 0]
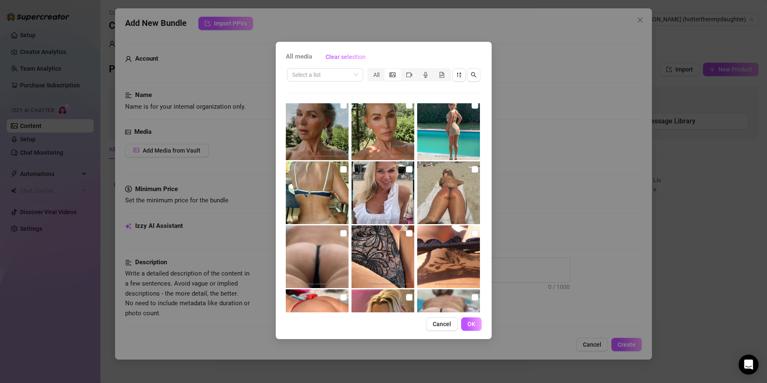
click at [372, 255] on img at bounding box center [383, 257] width 63 height 63
click at [376, 253] on img at bounding box center [383, 257] width 63 height 63
click at [406, 235] on input "checkbox" at bounding box center [409, 233] width 7 height 7
click at [468, 321] on span "OK" at bounding box center [471, 324] width 8 height 7
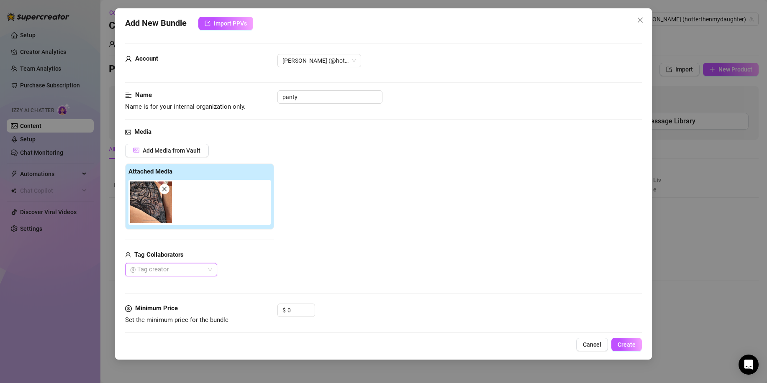
click at [187, 270] on div at bounding box center [167, 270] width 80 height 12
click at [174, 295] on div "Julia100%NL" at bounding box center [171, 299] width 89 height 13
click at [167, 284] on div "[PERSON_NAME]💞The Butt Princess💞" at bounding box center [171, 286] width 79 height 9
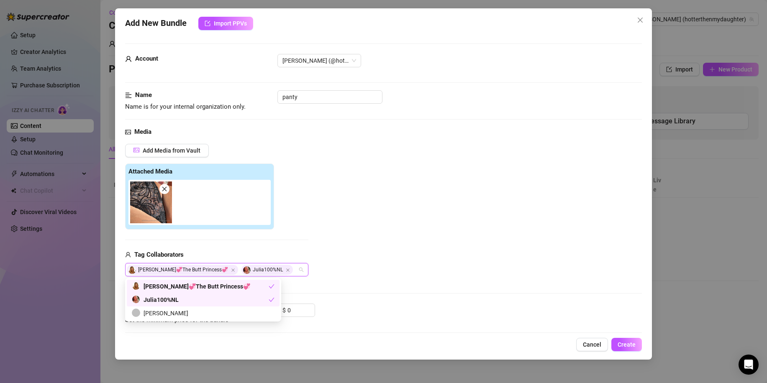
click at [317, 250] on div "Add Media from Vault Attached Media Tag Collaborators [PERSON_NAME]💞The Butt Pr…" at bounding box center [383, 210] width 517 height 133
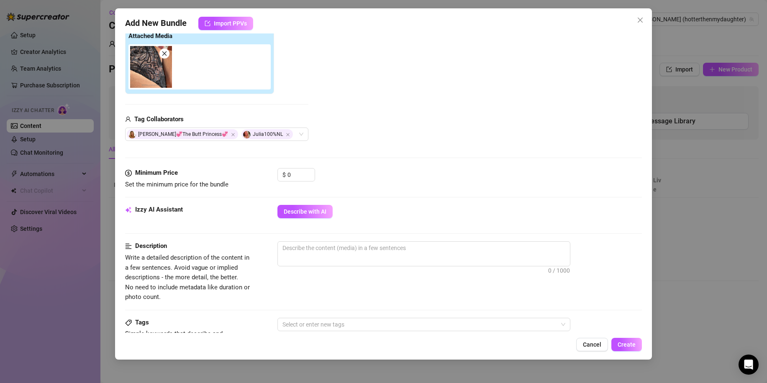
scroll to position [136, 0]
drag, startPoint x: 300, startPoint y: 171, endPoint x: 267, endPoint y: 171, distance: 33.1
click at [267, 170] on div "Minimum Price Set the minimum price for the bundle $ 0" at bounding box center [383, 177] width 517 height 21
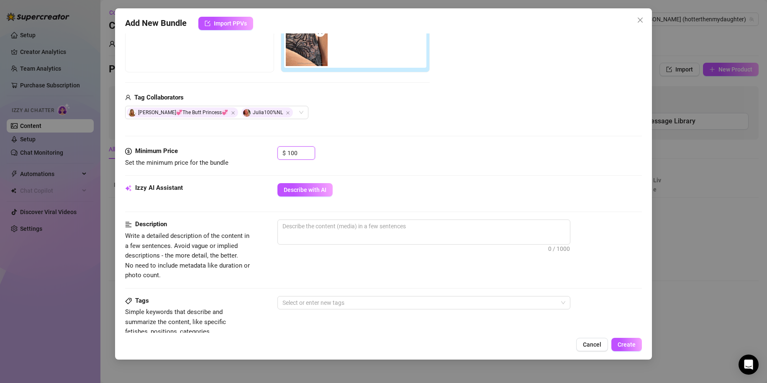
scroll to position [158, 0]
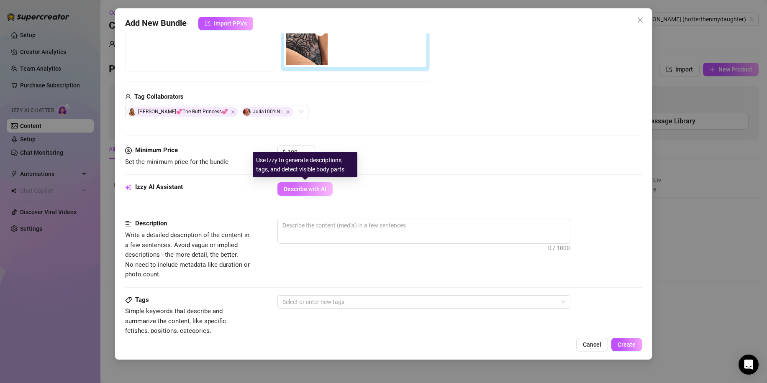
click at [293, 196] on button "Describe with AI" at bounding box center [304, 188] width 55 height 13
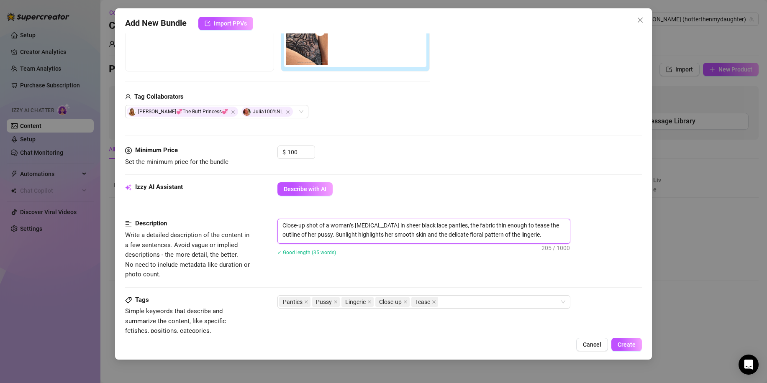
drag, startPoint x: 521, startPoint y: 234, endPoint x: 280, endPoint y: 197, distance: 244.2
click at [280, 197] on form "Account [PERSON_NAME] (@hotterthenmydaughter) Name Name is for your internal or…" at bounding box center [383, 236] width 517 height 703
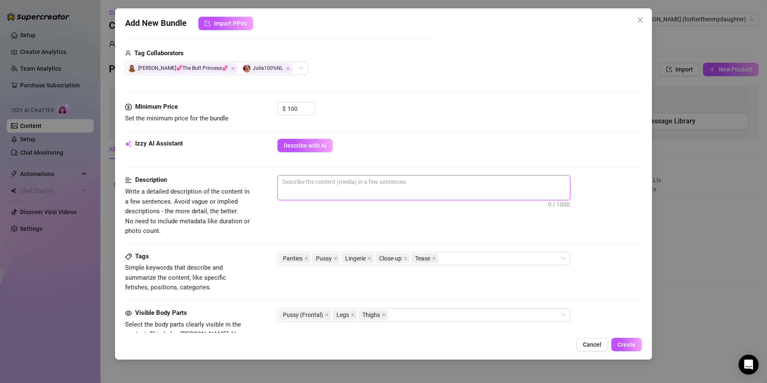
scroll to position [198, 0]
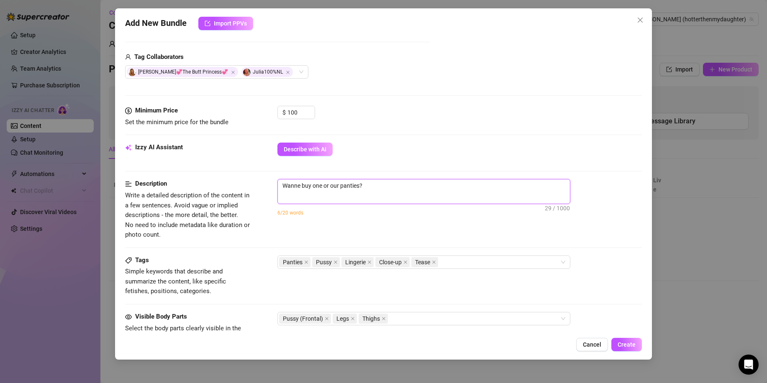
click at [328, 189] on textarea "Wanne buy one or our panties?" at bounding box center [424, 186] width 292 height 13
click at [324, 185] on textarea "Wanne buy one or our panties?" at bounding box center [424, 186] width 292 height 13
click at [403, 192] on span "Wanne buy one of or our panties? 32 / 1000" at bounding box center [423, 191] width 293 height 25
click at [396, 180] on textarea "Wanne buy one of or our panties?" at bounding box center [424, 186] width 292 height 13
click at [378, 182] on textarea "Wanne buy one of or our panties?" at bounding box center [424, 186] width 292 height 13
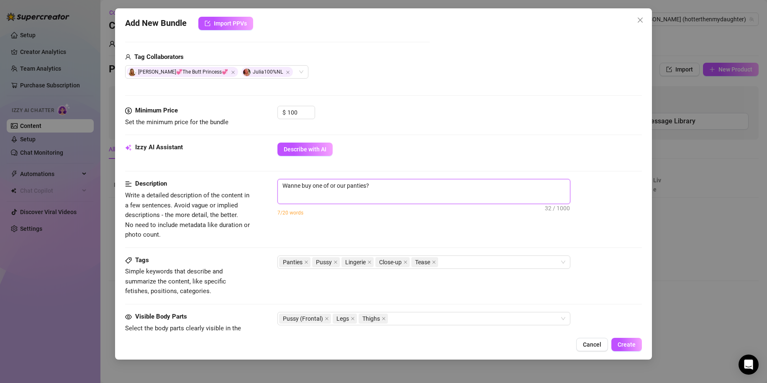
click at [378, 182] on textarea "Wanne buy one of or our panties?" at bounding box center [424, 186] width 292 height 13
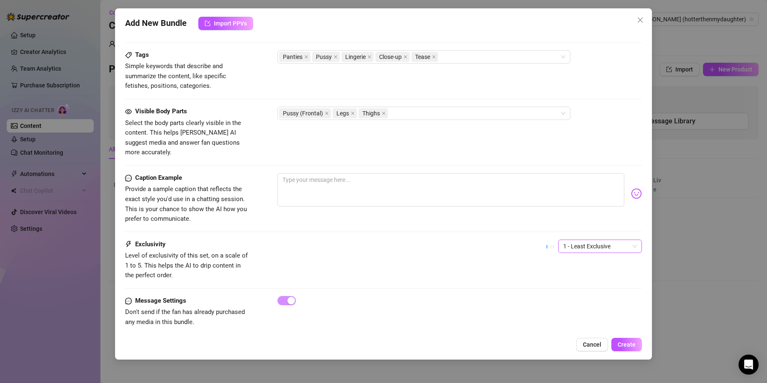
click at [608, 243] on span "1 - Least Exclusive" at bounding box center [600, 246] width 74 height 13
click at [600, 291] on div "4" at bounding box center [593, 293] width 70 height 9
click at [590, 240] on span "4" at bounding box center [600, 246] width 74 height 13
click at [582, 310] on div "5 - Most Exclusive 🔥" at bounding box center [593, 306] width 70 height 9
click at [497, 282] on div "Exclusivity Level of exclusivity of this set, on a scale of 1 to 5. This helps …" at bounding box center [383, 268] width 517 height 56
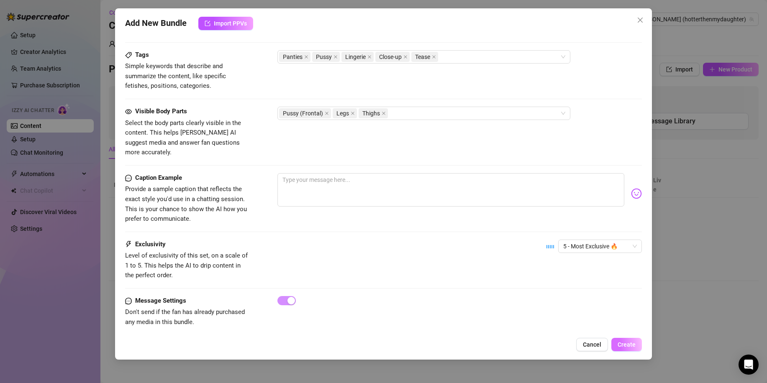
click at [626, 346] on span "Create" at bounding box center [627, 344] width 18 height 7
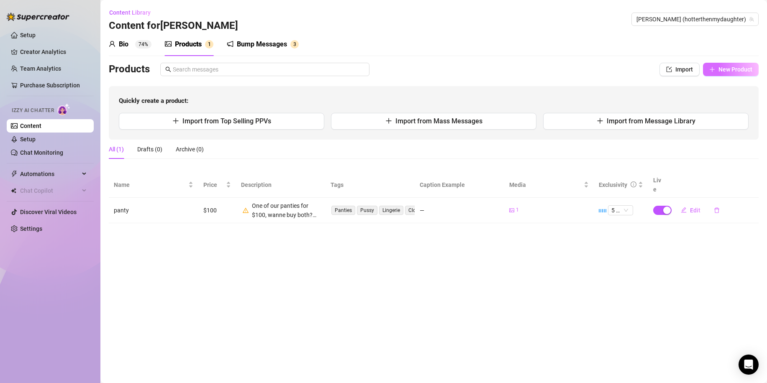
click at [731, 68] on span "New Product" at bounding box center [735, 69] width 34 height 7
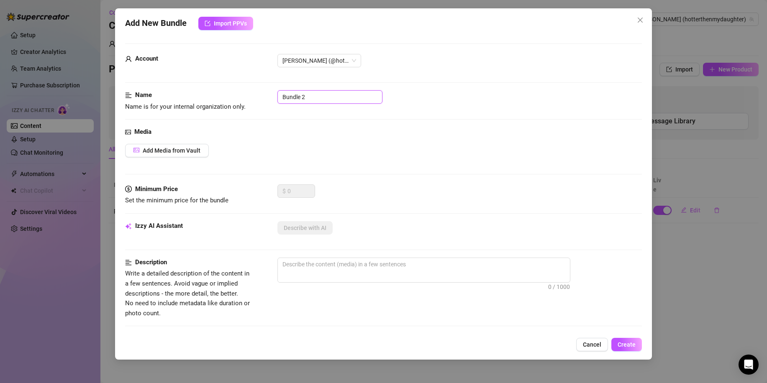
click at [333, 97] on input "Bundle 2" at bounding box center [329, 96] width 105 height 13
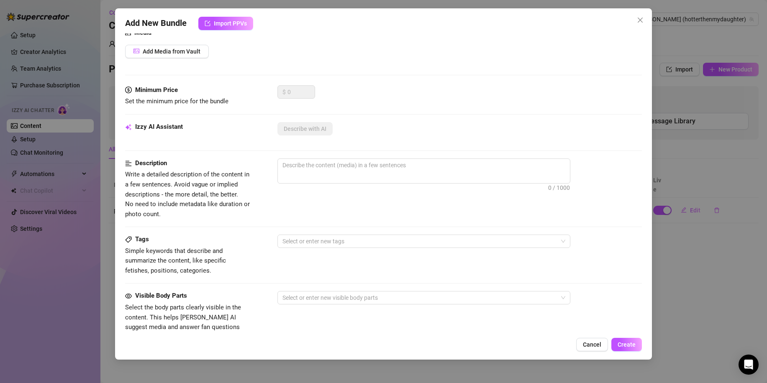
scroll to position [0, 0]
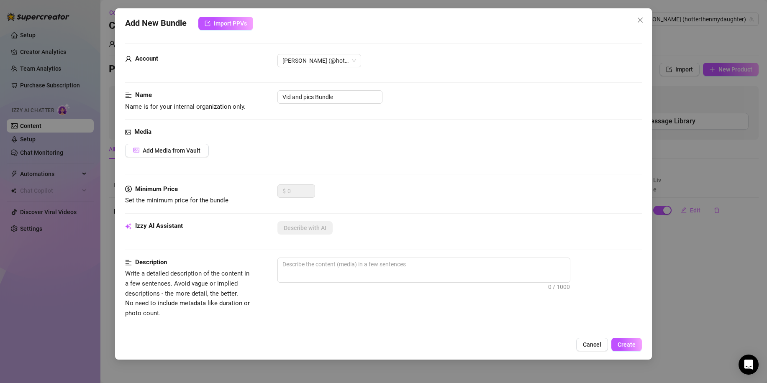
click at [362, 189] on div "$ 0" at bounding box center [459, 195] width 364 height 21
click at [189, 151] on span "Add Media from Vault" at bounding box center [172, 150] width 58 height 7
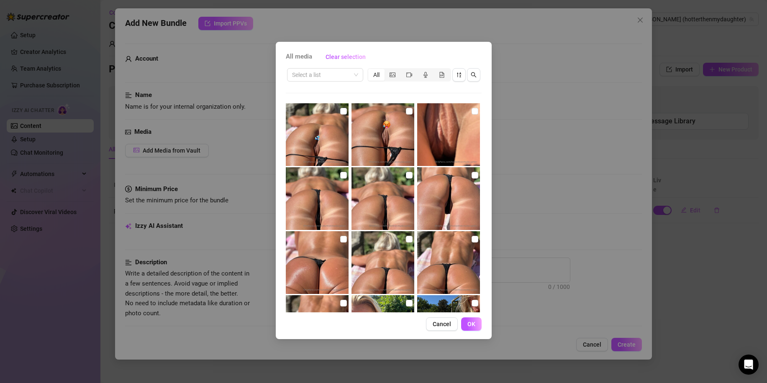
click at [513, 181] on div "All media Clear selection Select a list All 02:15 Cancel OK" at bounding box center [383, 191] width 767 height 383
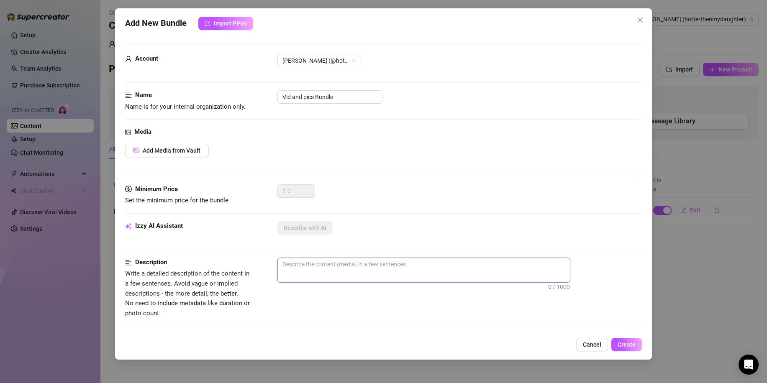
click at [359, 271] on span "0 / 1000" at bounding box center [423, 270] width 293 height 25
click at [335, 263] on textarea at bounding box center [424, 264] width 292 height 13
paste textarea "Don't miss the hottest offers I have especially for you! 😍 From hot content in …"
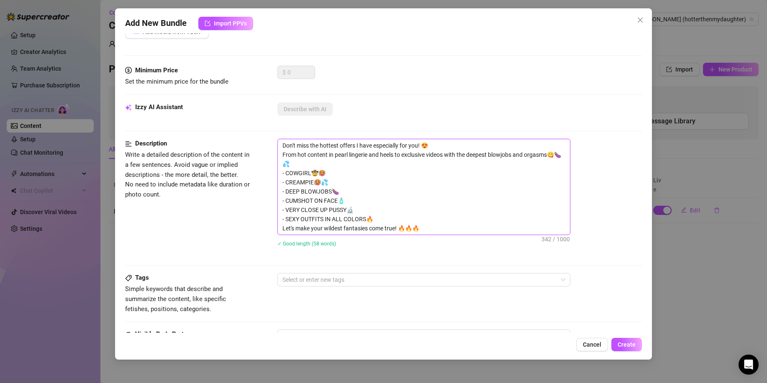
scroll to position [117, 0]
click at [361, 147] on textarea "Don't miss the hottest offers I have especially for you! 😍 From hot content in …" at bounding box center [424, 188] width 292 height 95
click at [349, 157] on textarea "Don't miss the hottest offers we have especially for you! 😍 From hot content in…" at bounding box center [424, 188] width 292 height 95
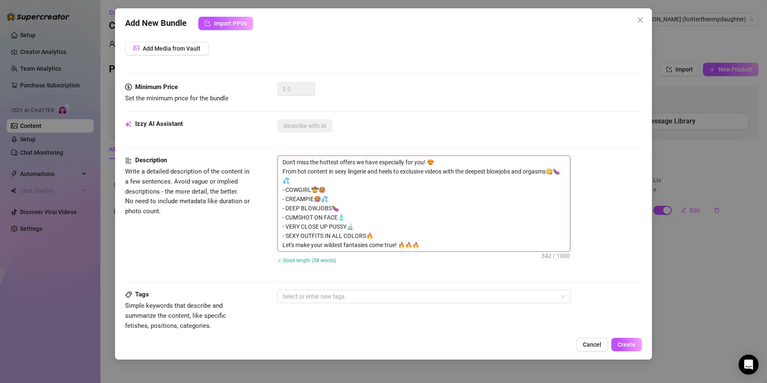
scroll to position [107, 0]
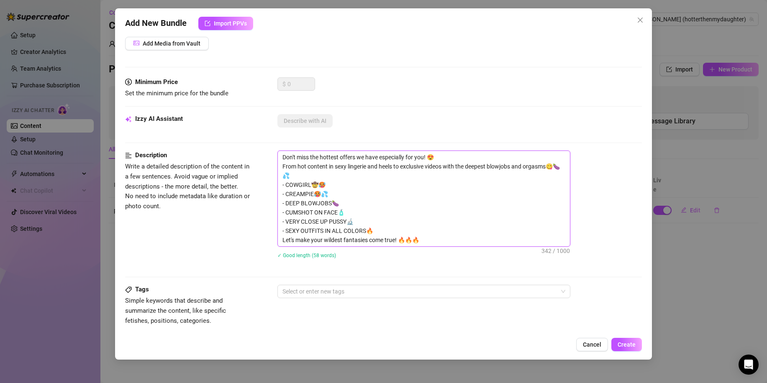
click at [315, 196] on textarea "Don't miss the hottest offers we have especially for you! 😍 From hot content in…" at bounding box center [424, 198] width 292 height 95
click at [310, 184] on textarea "Don't miss the hottest offers we have especially for you! 😍 From hot content in…" at bounding box center [424, 198] width 292 height 95
click at [307, 185] on textarea "Don't miss the hottest offers we have especially for you! 😍 From hot content in…" at bounding box center [424, 198] width 292 height 95
click at [347, 214] on textarea "Don't miss the hottest offers we have especially for you! 😍 From hot content in…" at bounding box center [424, 198] width 292 height 95
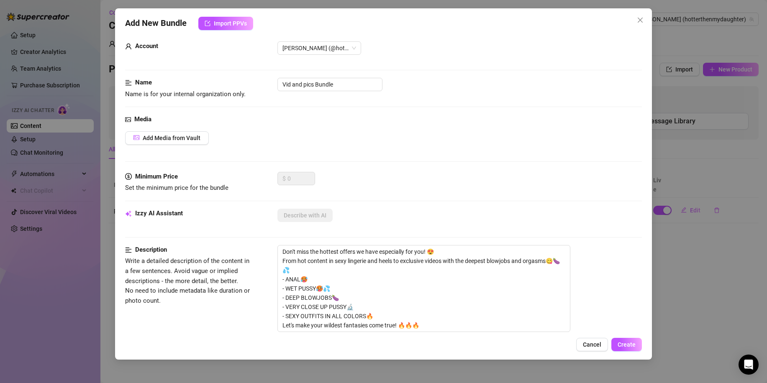
scroll to position [0, 0]
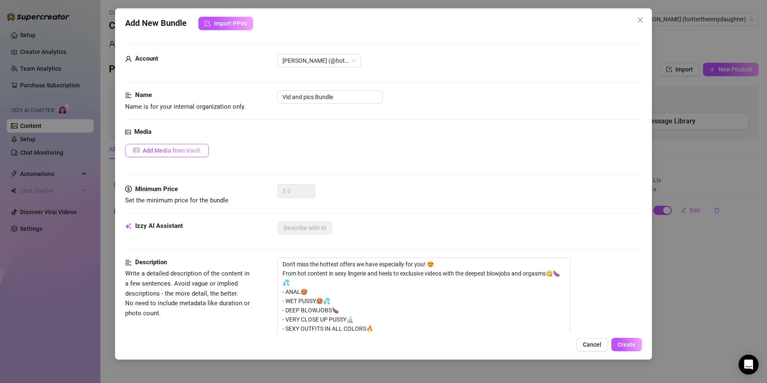
click at [196, 150] on span "Add Media from Vault" at bounding box center [172, 150] width 58 height 7
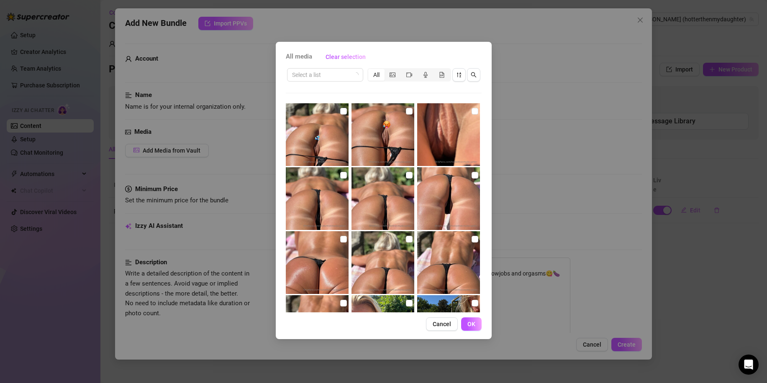
click at [564, 199] on div "All media Clear selection Select a list All 02:15 Cancel OK" at bounding box center [383, 191] width 767 height 383
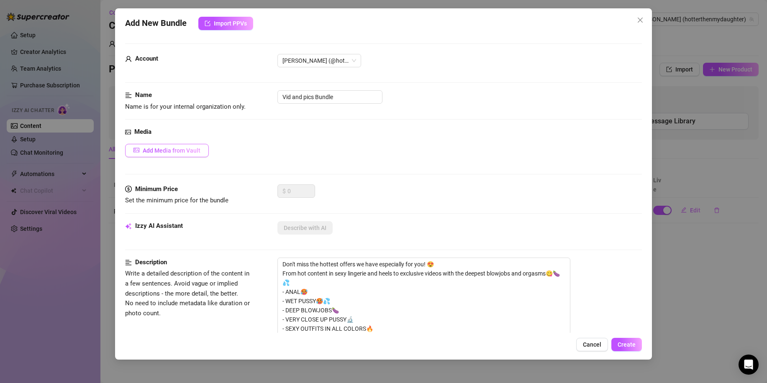
click at [182, 153] on span "Add Media from Vault" at bounding box center [172, 150] width 58 height 7
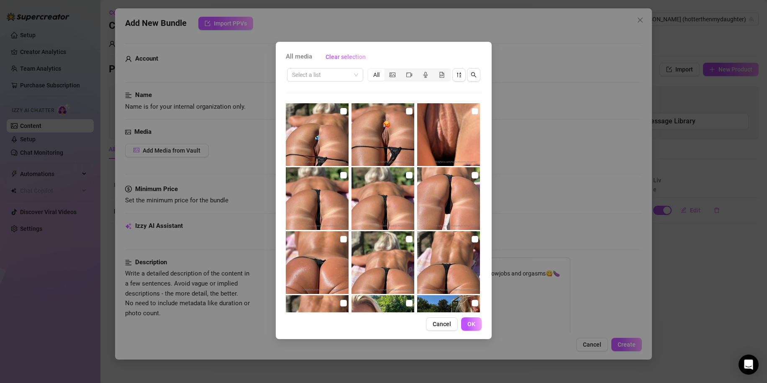
scroll to position [96, 0]
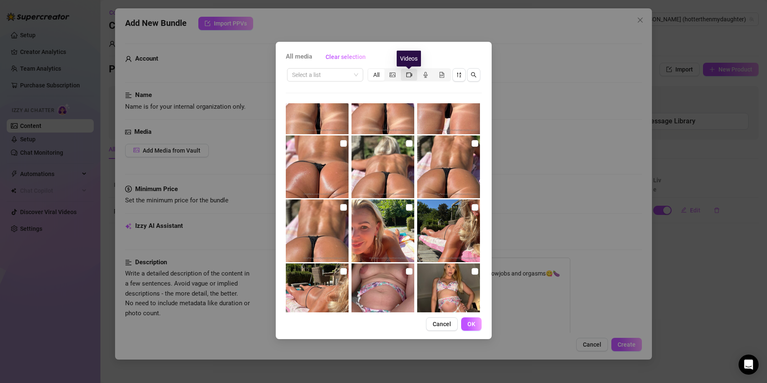
click at [407, 72] on icon "video-camera" at bounding box center [409, 74] width 6 height 5
click at [403, 70] on input "segmented control" at bounding box center [403, 70] width 0 height 0
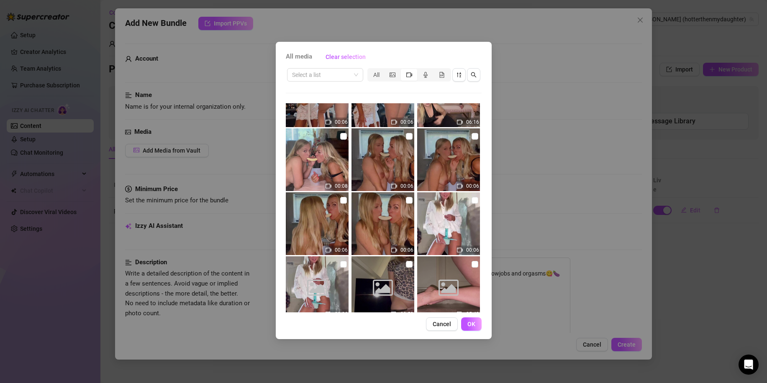
scroll to position [871, 0]
click at [461, 152] on img at bounding box center [448, 159] width 63 height 63
click at [365, 222] on img at bounding box center [383, 223] width 63 height 63
click at [386, 210] on img at bounding box center [383, 223] width 63 height 63
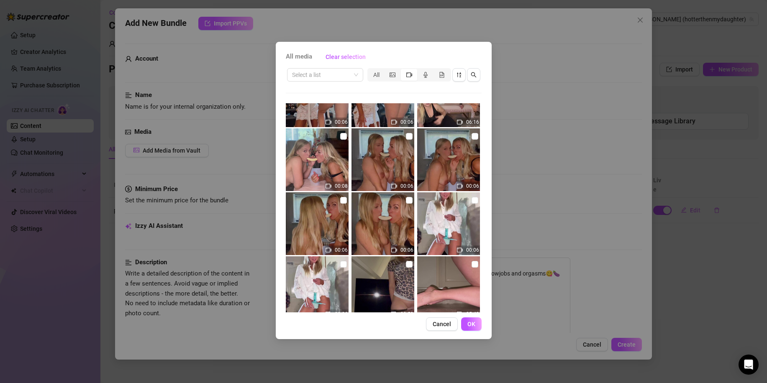
click at [443, 176] on img at bounding box center [448, 159] width 63 height 63
click at [472, 136] on input "checkbox" at bounding box center [475, 136] width 7 height 7
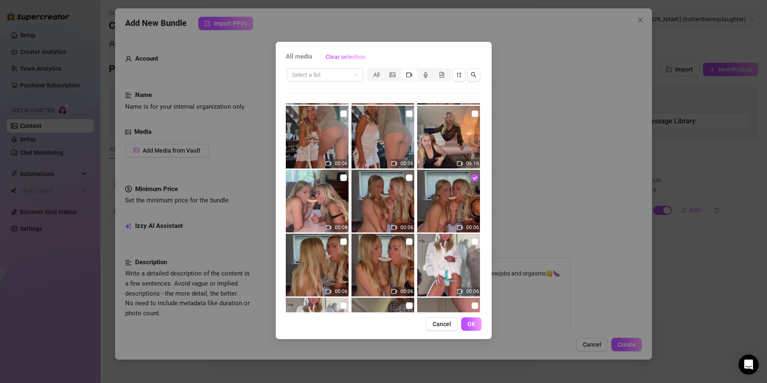
scroll to position [829, 0]
click at [472, 115] on input "checkbox" at bounding box center [475, 114] width 7 height 7
click at [472, 180] on input "checkbox" at bounding box center [475, 178] width 7 height 7
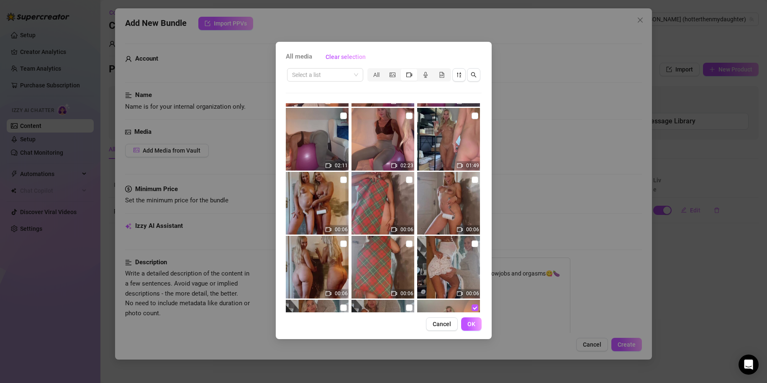
scroll to position [635, 0]
click at [406, 180] on input "checkbox" at bounding box center [409, 180] width 7 height 7
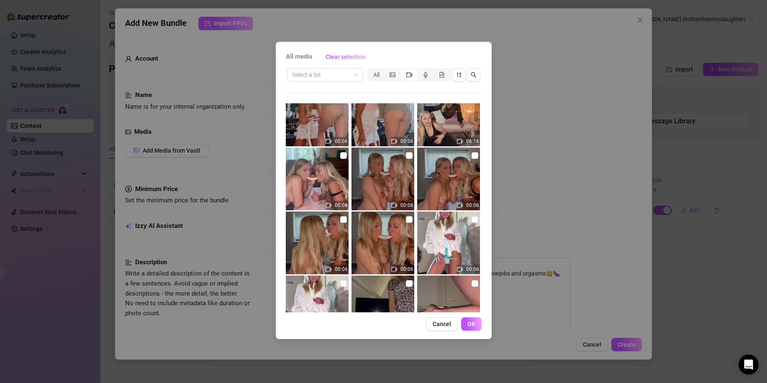
scroll to position [858, 0]
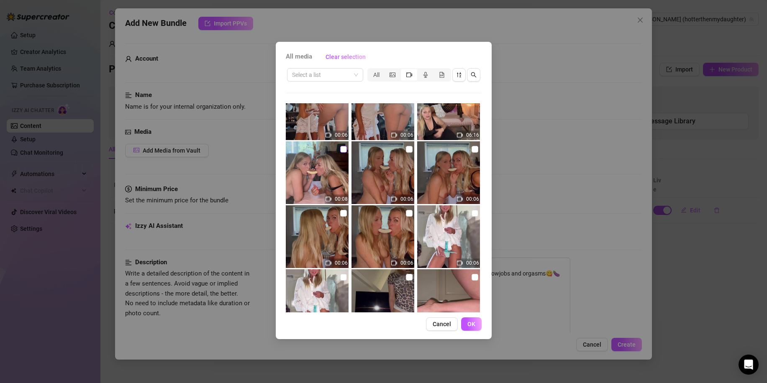
click at [343, 150] on input "checkbox" at bounding box center [343, 149] width 7 height 7
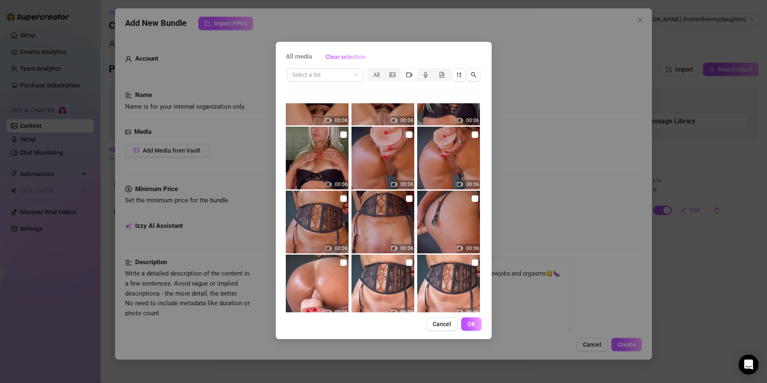
scroll to position [1321, 0]
click at [406, 136] on input "checkbox" at bounding box center [409, 135] width 7 height 7
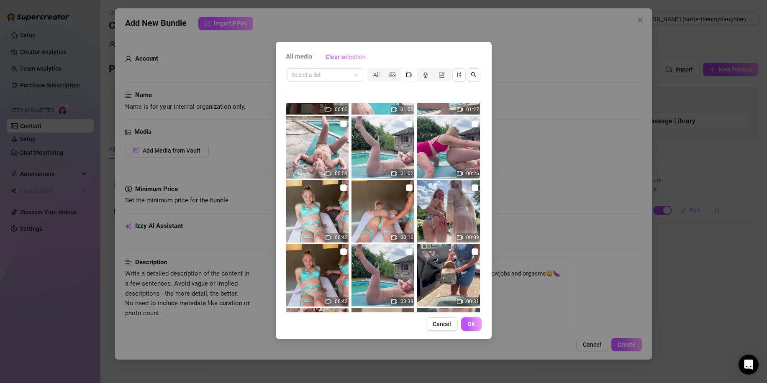
scroll to position [3507, 0]
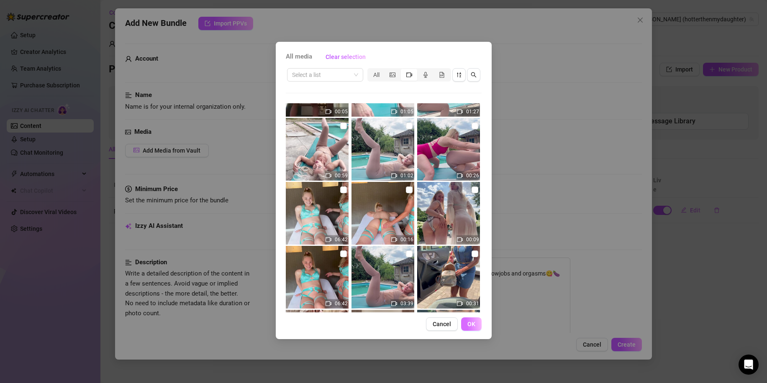
click at [470, 321] on span "OK" at bounding box center [471, 324] width 8 height 7
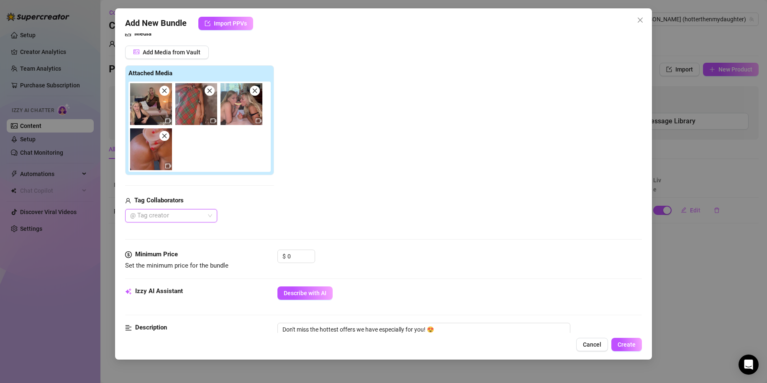
scroll to position [100, 0]
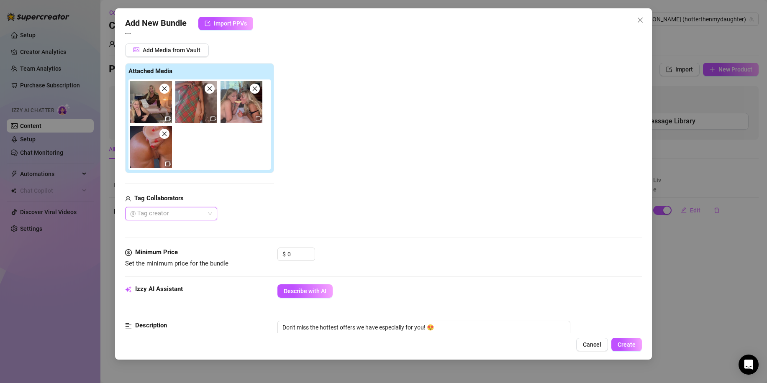
click at [158, 213] on div at bounding box center [167, 214] width 80 height 12
click at [165, 243] on div "Julia100%NL" at bounding box center [171, 243] width 79 height 9
click at [160, 227] on div "[PERSON_NAME]💞The Butt Princess💞" at bounding box center [171, 230] width 79 height 9
click at [217, 144] on div at bounding box center [201, 125] width 146 height 90
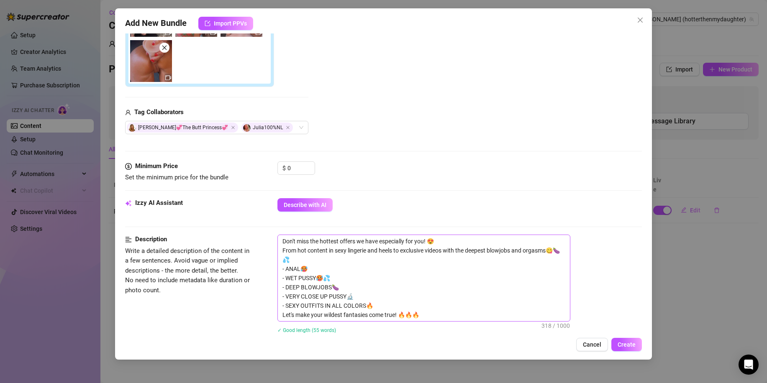
scroll to position [187, 0]
click at [367, 305] on textarea "Don't miss the hottest offers we have especially for you! 😍 From hot content in…" at bounding box center [424, 278] width 292 height 86
click at [325, 305] on textarea "Don't miss the hottest offers we have especially for you! 😍 From hot content in…" at bounding box center [424, 278] width 292 height 86
drag, startPoint x: 350, startPoint y: 296, endPoint x: 287, endPoint y: 296, distance: 63.6
click at [287, 296] on textarea "Don't miss the hottest offers we have especially for you! 😍 From hot content in…" at bounding box center [424, 278] width 292 height 86
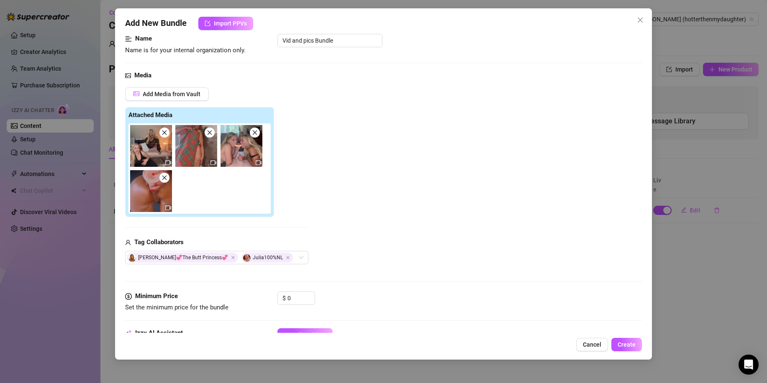
scroll to position [56, 0]
click at [188, 92] on span "Add Media from Vault" at bounding box center [172, 94] width 58 height 7
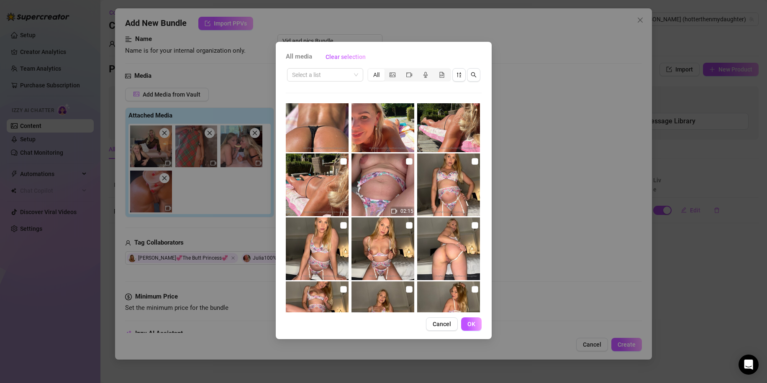
scroll to position [206, 0]
click at [412, 78] on div "segmented control" at bounding box center [409, 75] width 16 height 12
click at [403, 70] on input "segmented control" at bounding box center [403, 70] width 0 height 0
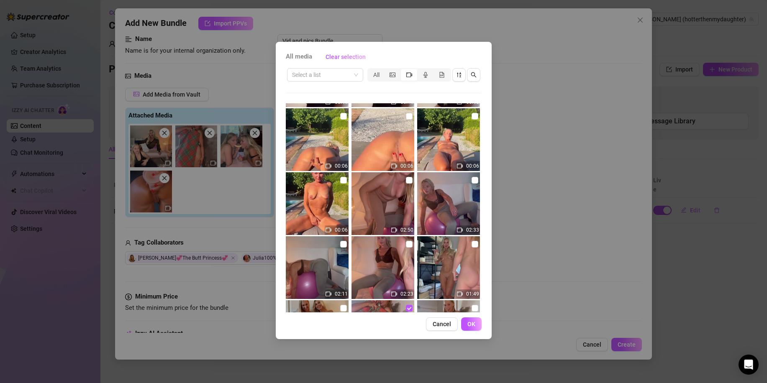
scroll to position [508, 0]
click at [406, 117] on input "checkbox" at bounding box center [409, 115] width 7 height 7
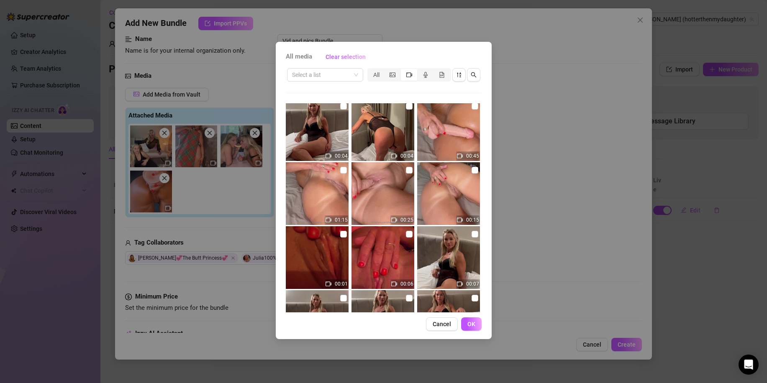
scroll to position [1541, 0]
click at [472, 106] on input "checkbox" at bounding box center [475, 106] width 7 height 7
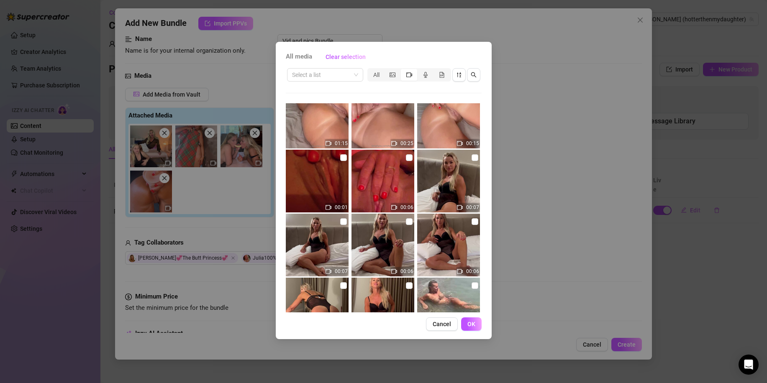
scroll to position [1496, 0]
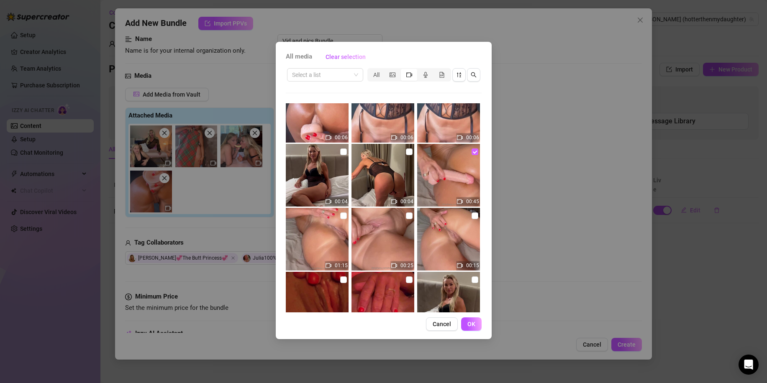
click at [472, 151] on input "checkbox" at bounding box center [475, 152] width 7 height 7
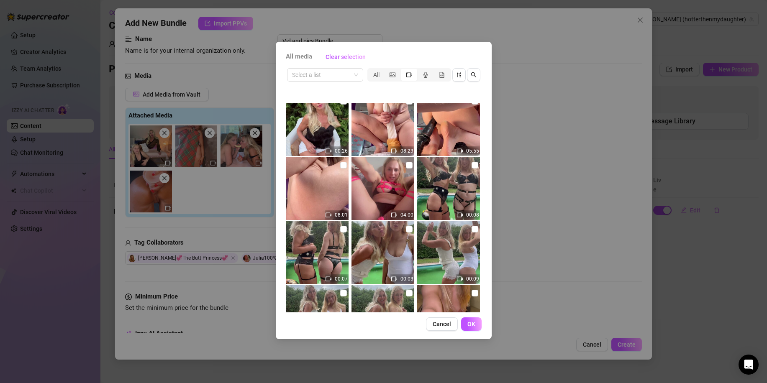
scroll to position [2315, 0]
click at [406, 164] on input "checkbox" at bounding box center [409, 165] width 7 height 7
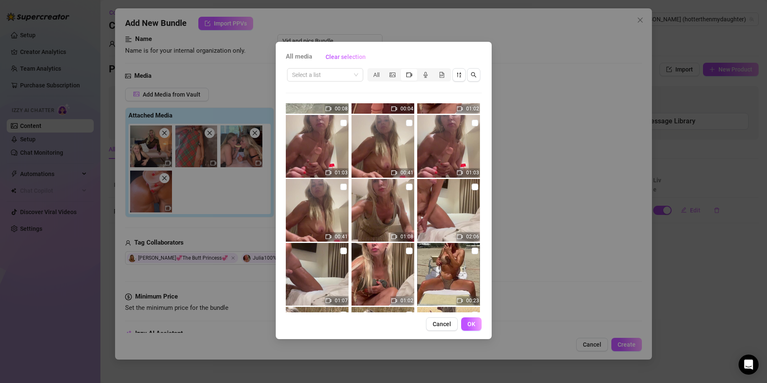
scroll to position [2207, 0]
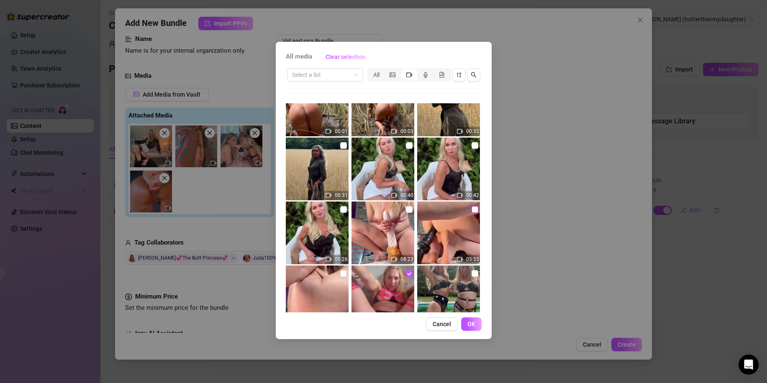
click at [473, 210] on input "checkbox" at bounding box center [475, 209] width 7 height 7
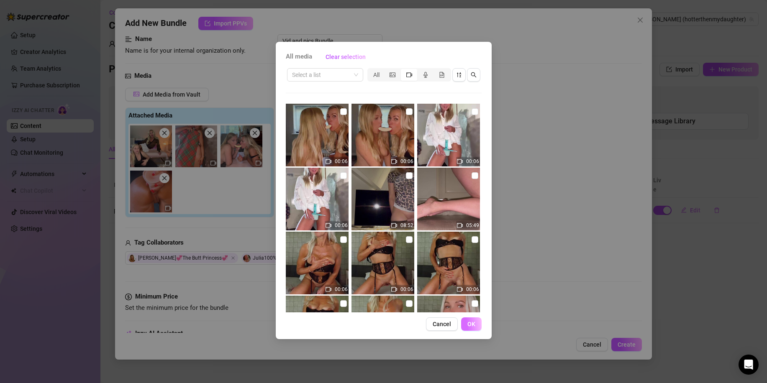
scroll to position [957, 0]
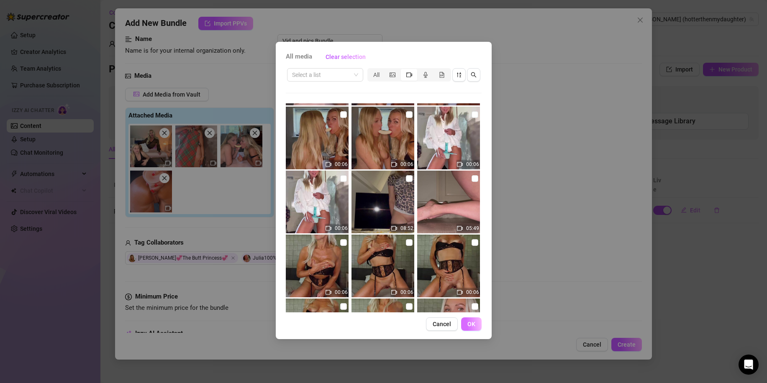
click at [470, 326] on span "OK" at bounding box center [471, 324] width 8 height 7
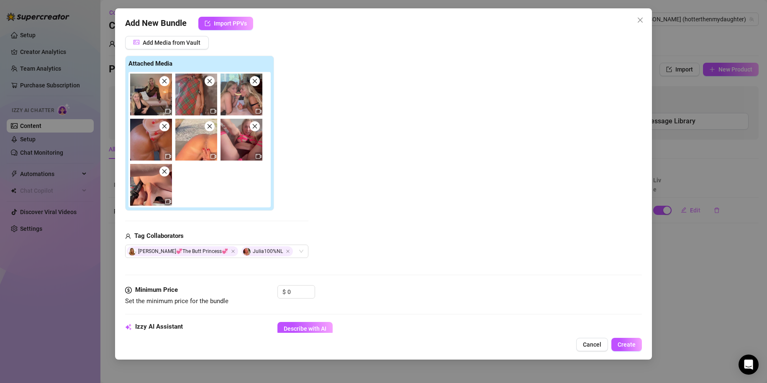
scroll to position [97, 0]
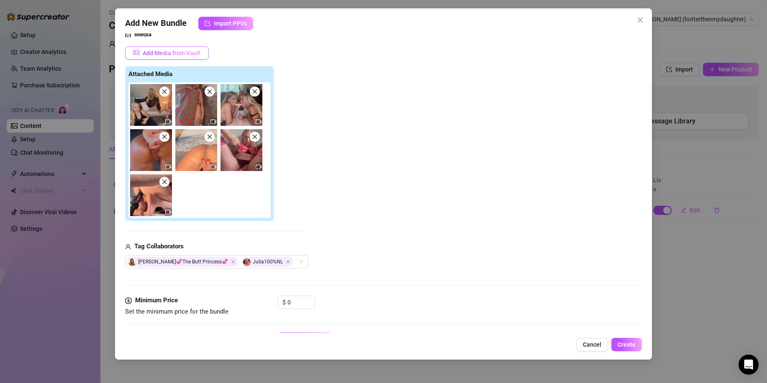
click at [183, 54] on span "Add Media from Vault" at bounding box center [172, 53] width 58 height 7
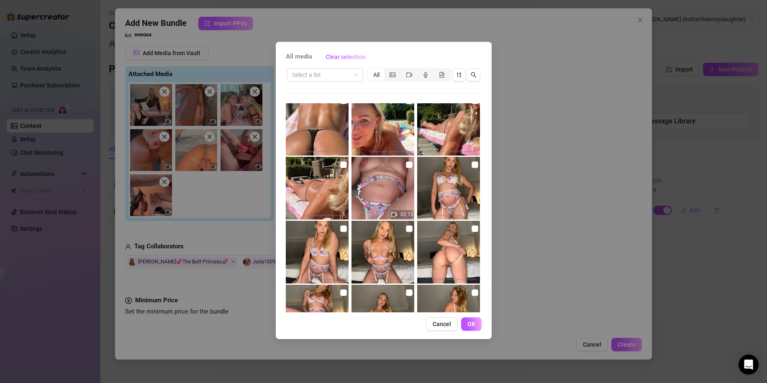
scroll to position [203, 0]
click at [393, 71] on div "segmented control" at bounding box center [393, 75] width 16 height 12
click at [387, 70] on input "segmented control" at bounding box center [387, 70] width 0 height 0
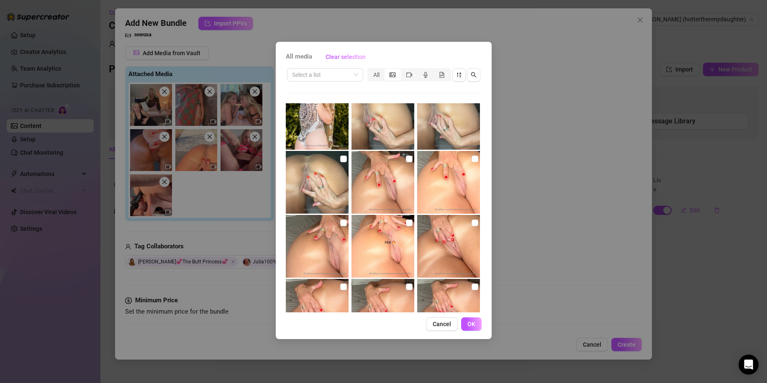
scroll to position [3473, 0]
click at [408, 158] on input "checkbox" at bounding box center [409, 159] width 7 height 7
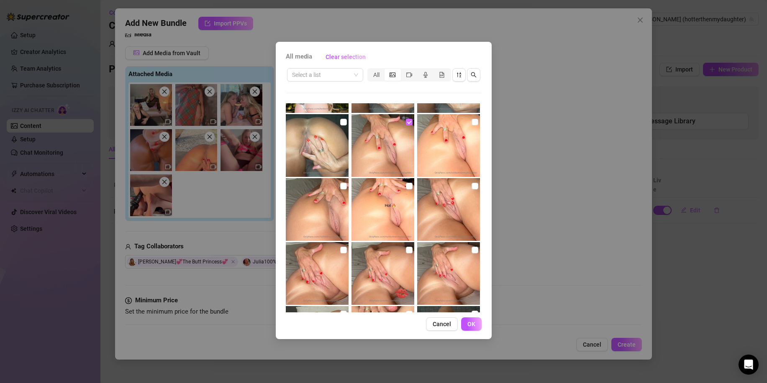
scroll to position [3519, 0]
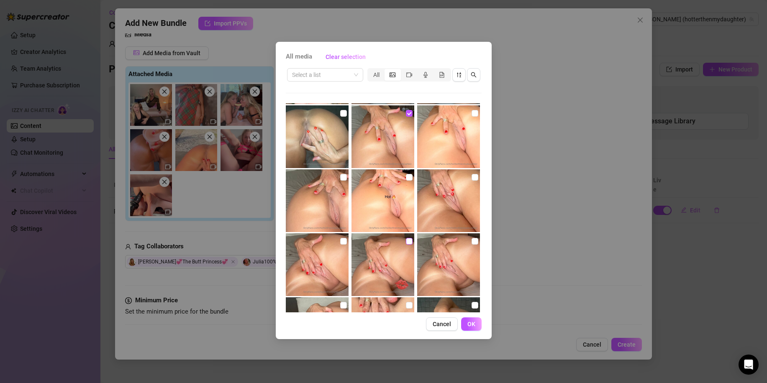
click at [408, 244] on input "checkbox" at bounding box center [409, 241] width 7 height 7
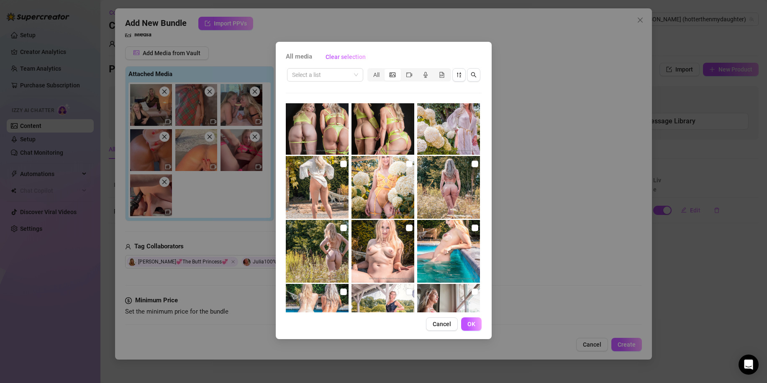
scroll to position [6081, 0]
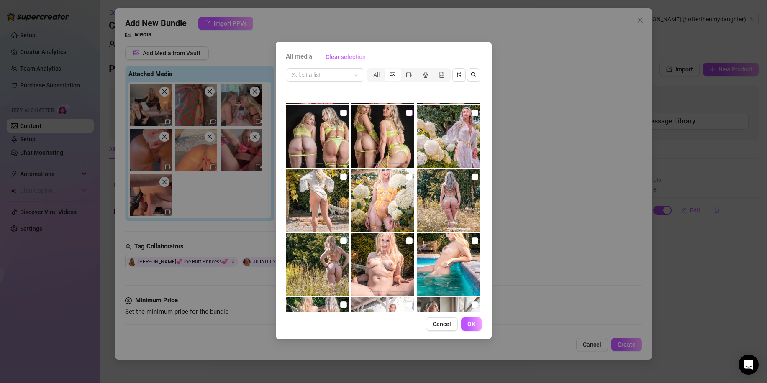
click at [406, 113] on input "checkbox" at bounding box center [409, 113] width 7 height 7
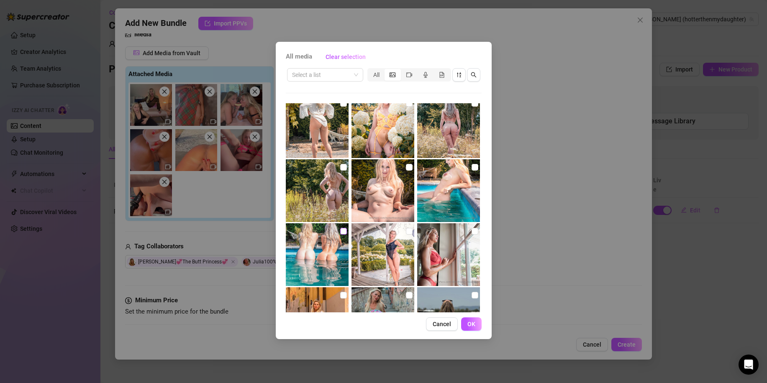
click at [341, 234] on input "checkbox" at bounding box center [343, 231] width 7 height 7
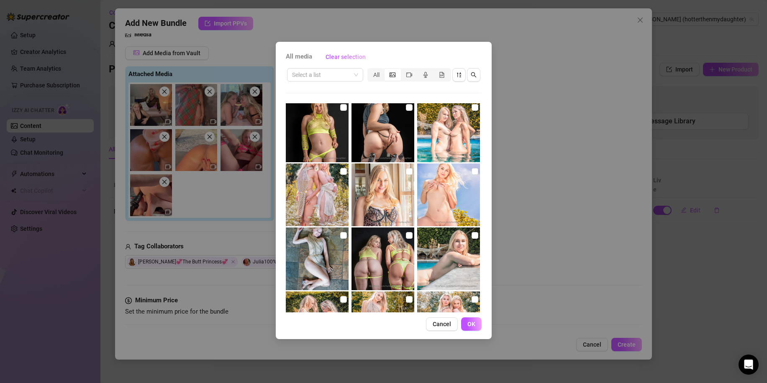
scroll to position [6633, 0]
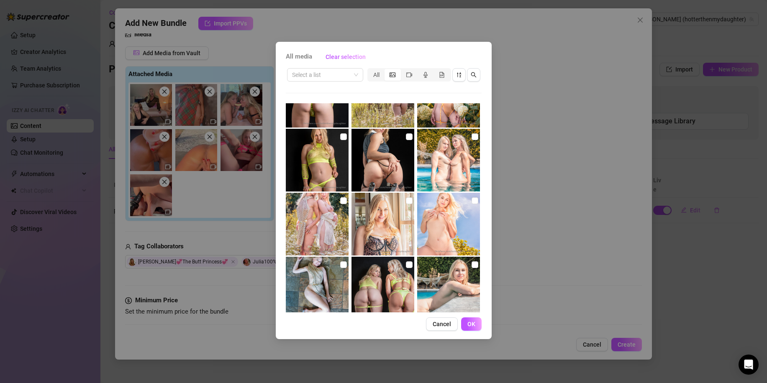
click at [341, 217] on img at bounding box center [317, 224] width 63 height 63
click at [342, 203] on input "checkbox" at bounding box center [343, 201] width 7 height 7
click at [474, 324] on span "OK" at bounding box center [471, 324] width 8 height 7
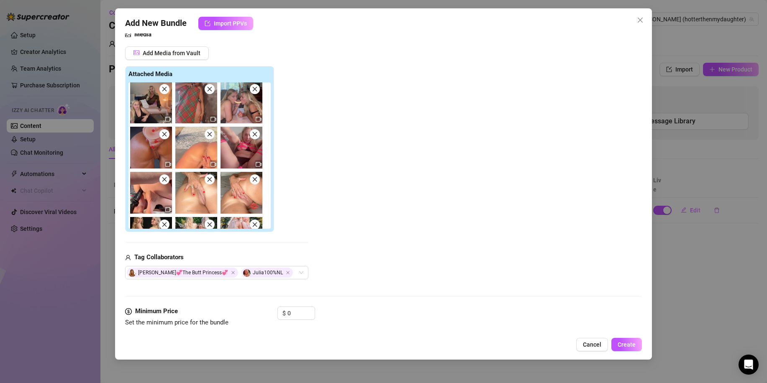
scroll to position [34, 0]
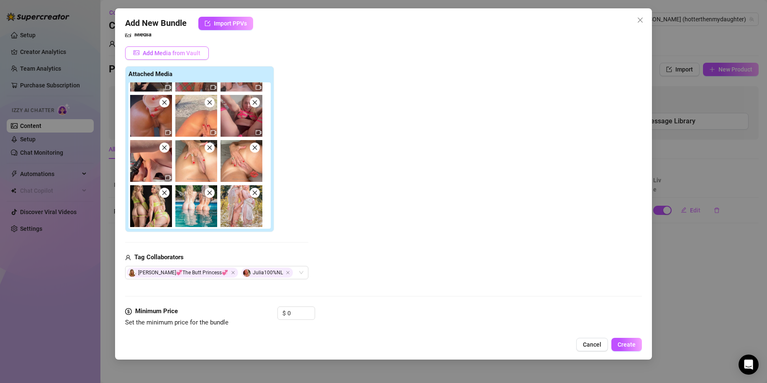
click at [190, 51] on span "Add Media from Vault" at bounding box center [172, 53] width 58 height 7
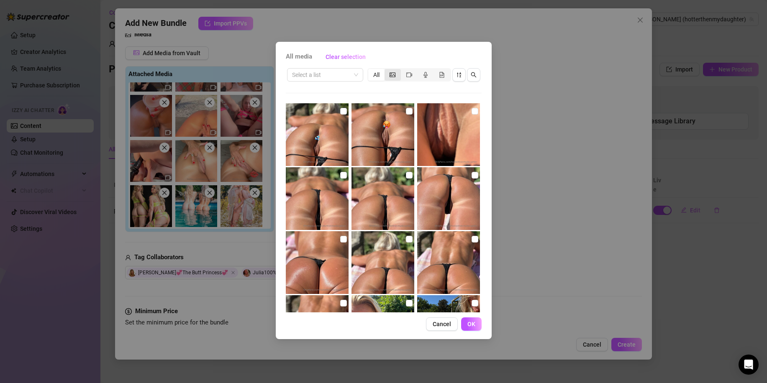
click at [386, 74] on div "segmented control" at bounding box center [393, 75] width 16 height 12
click at [387, 70] on input "segmented control" at bounding box center [387, 70] width 0 height 0
click at [449, 327] on span "Cancel" at bounding box center [442, 324] width 18 height 7
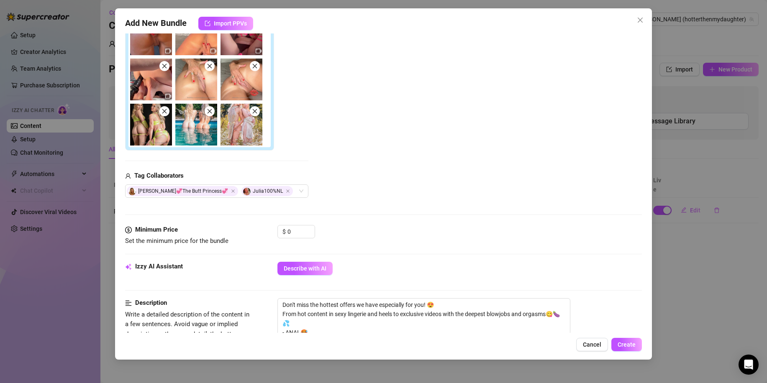
scroll to position [0, 0]
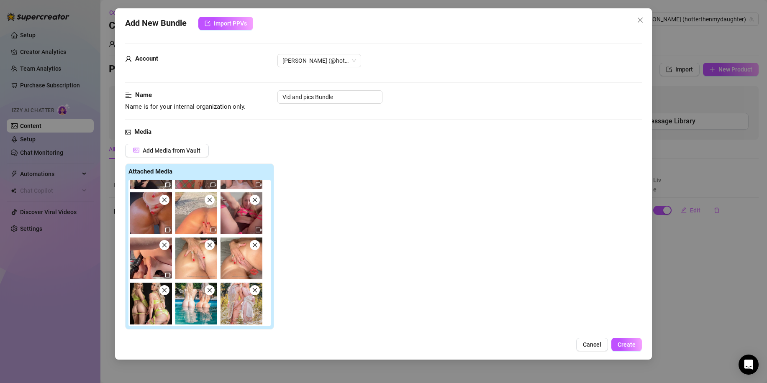
click at [257, 205] on img at bounding box center [242, 213] width 42 height 42
click at [195, 151] on span "Add Media from Vault" at bounding box center [172, 150] width 58 height 7
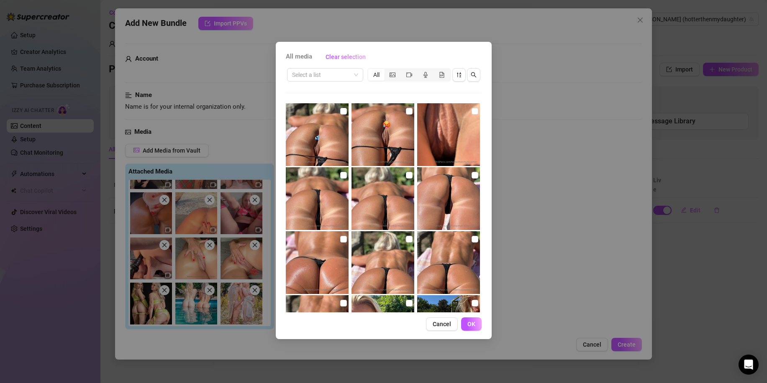
scroll to position [80, 0]
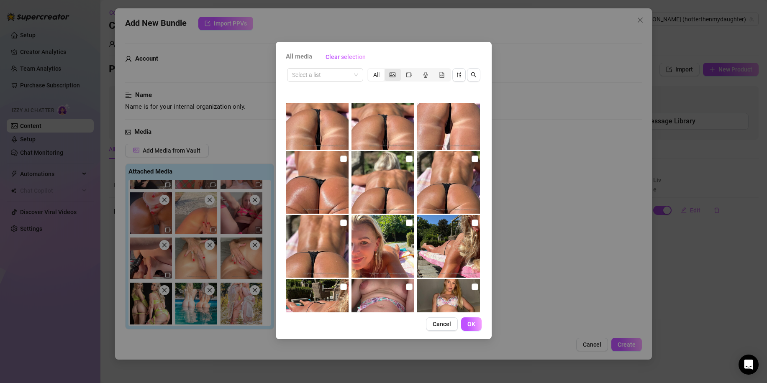
click at [395, 74] on icon "picture" at bounding box center [393, 74] width 6 height 5
click at [387, 70] on input "segmented control" at bounding box center [387, 70] width 0 height 0
click at [408, 70] on div "segmented control" at bounding box center [409, 75] width 16 height 12
click at [403, 70] on input "segmented control" at bounding box center [403, 70] width 0 height 0
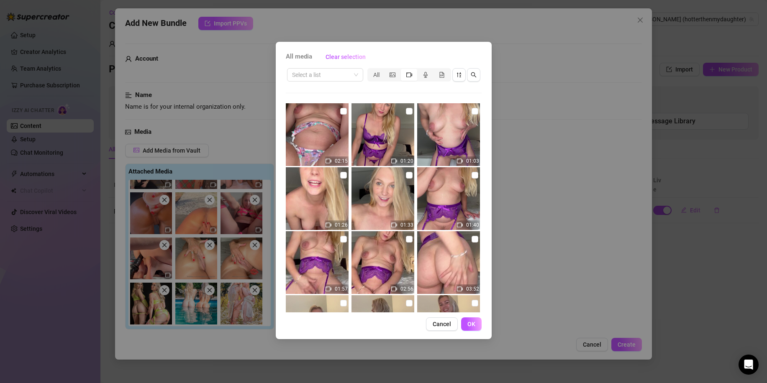
scroll to position [8, 0]
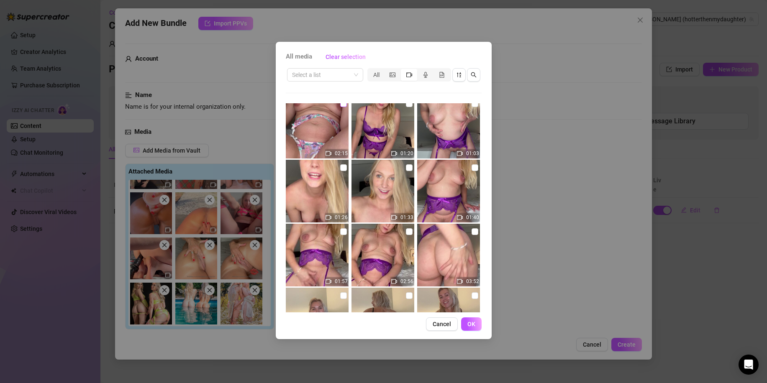
click at [341, 106] on input "checkbox" at bounding box center [343, 103] width 7 height 7
click at [473, 323] on span "OK" at bounding box center [471, 324] width 8 height 7
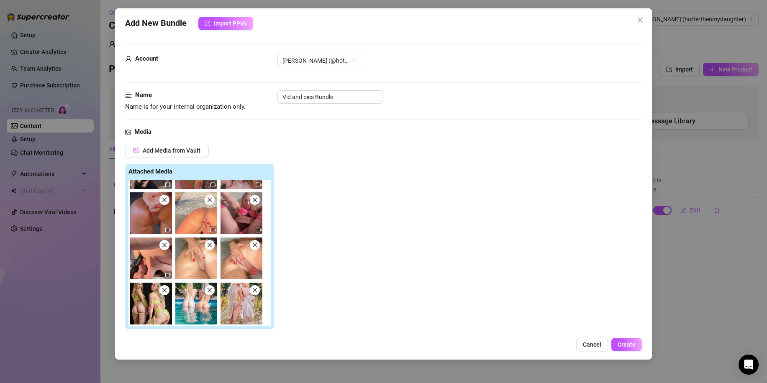
click at [256, 204] on span at bounding box center [255, 200] width 10 height 10
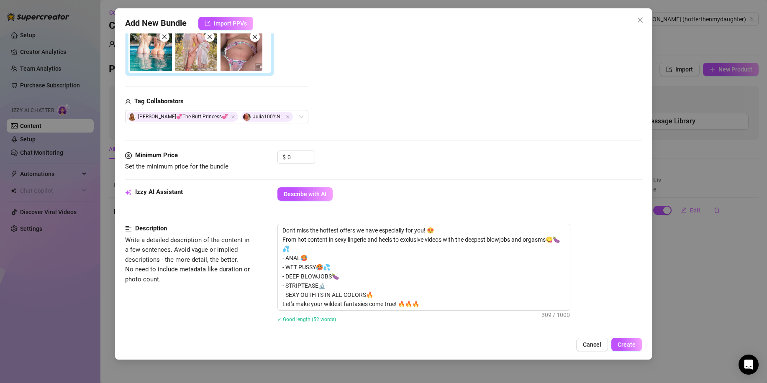
scroll to position [258, 0]
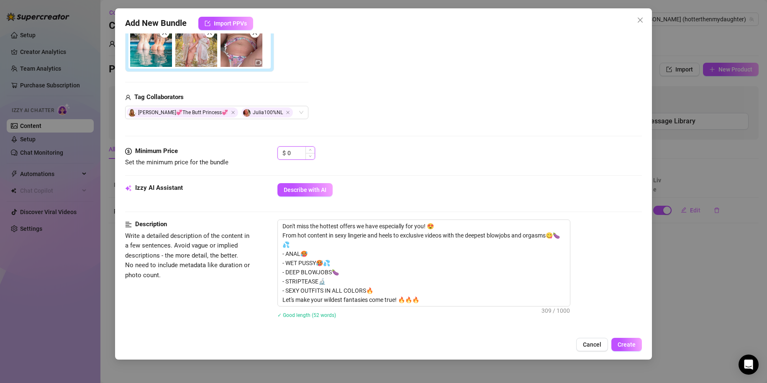
click at [295, 154] on input "0" at bounding box center [300, 153] width 27 height 13
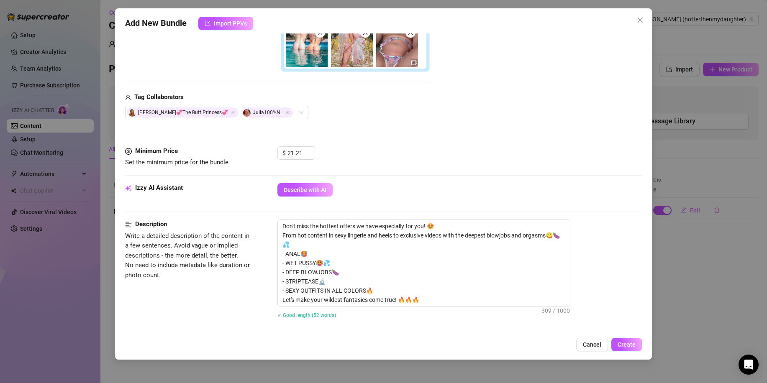
click at [356, 167] on div "Minimum Price Set the minimum price for the bundle $ 21.21" at bounding box center [383, 156] width 517 height 21
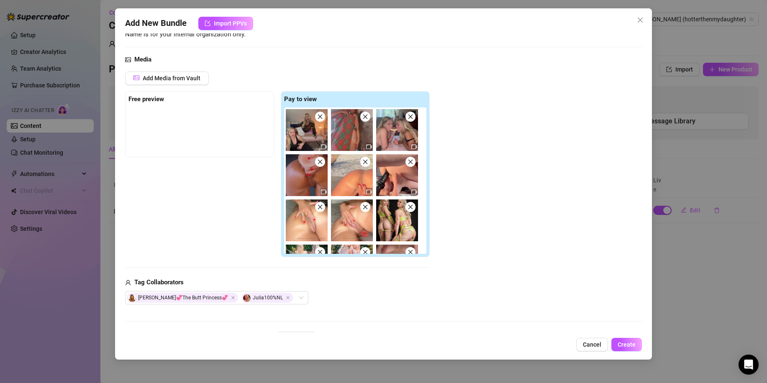
scroll to position [34, 0]
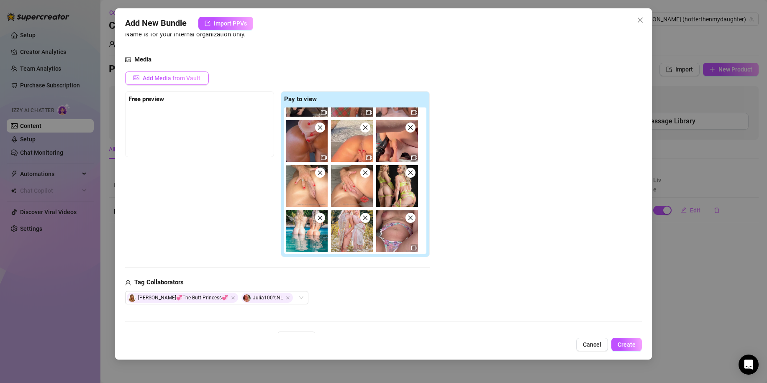
click at [195, 77] on span "Add Media from Vault" at bounding box center [172, 78] width 58 height 7
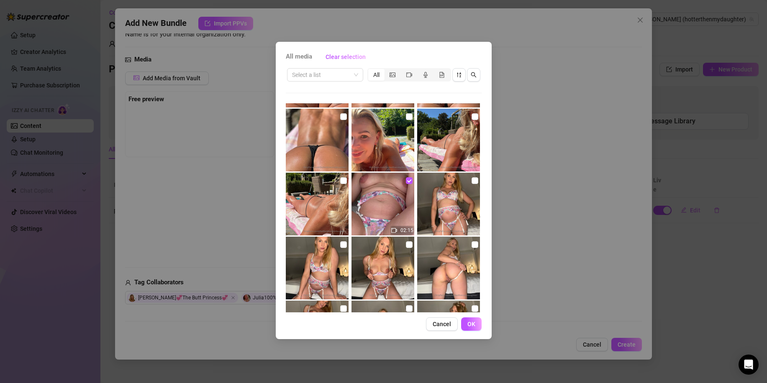
scroll to position [316, 0]
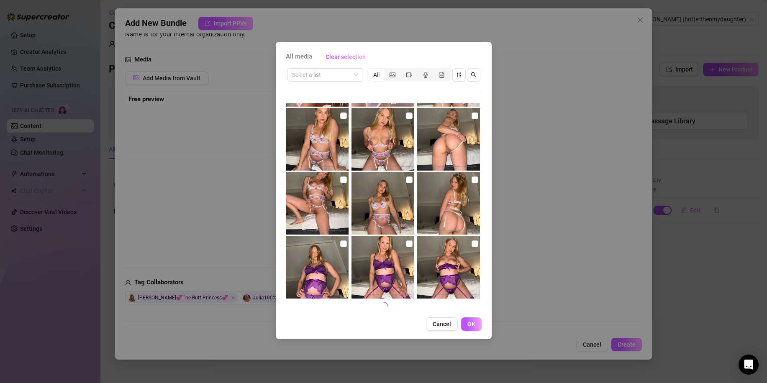
click at [408, 69] on div "All" at bounding box center [409, 74] width 84 height 13
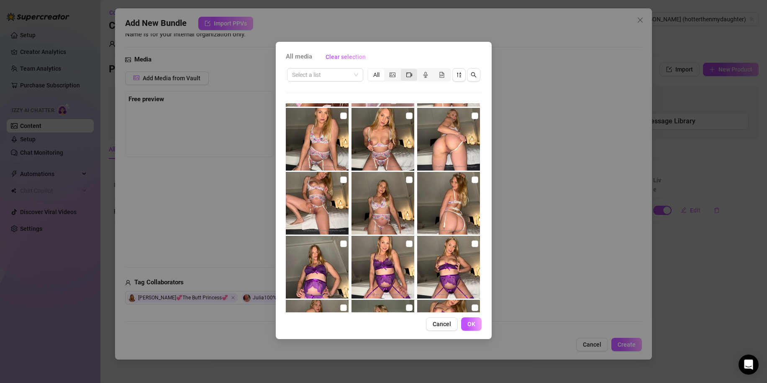
click at [411, 76] on icon "video-camera" at bounding box center [409, 75] width 6 height 6
click at [403, 70] on input "segmented control" at bounding box center [403, 70] width 0 height 0
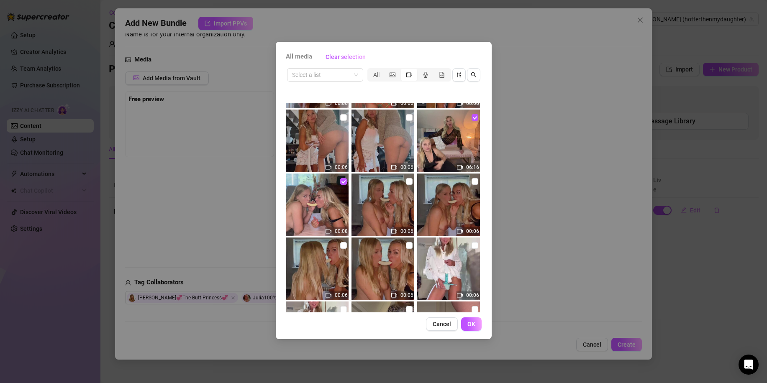
scroll to position [826, 0]
click at [472, 182] on input "checkbox" at bounding box center [475, 182] width 7 height 7
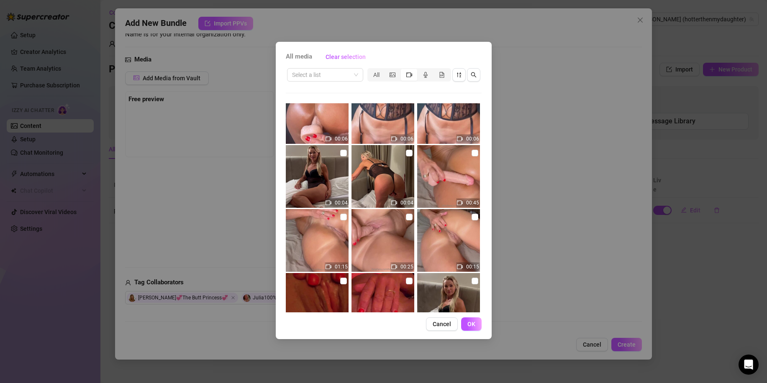
scroll to position [1502, 0]
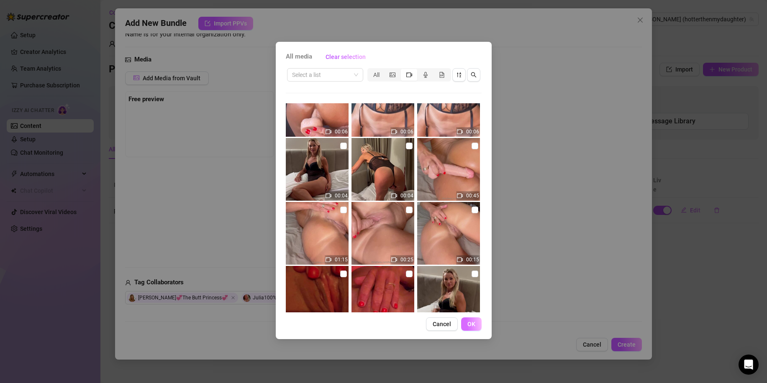
click at [475, 325] on button "OK" at bounding box center [471, 324] width 21 height 13
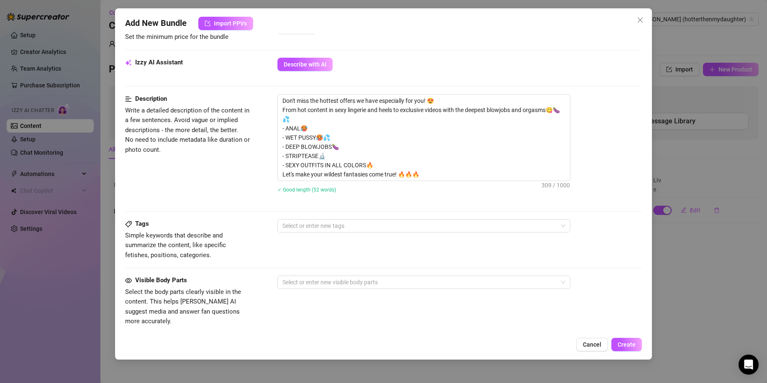
scroll to position [391, 0]
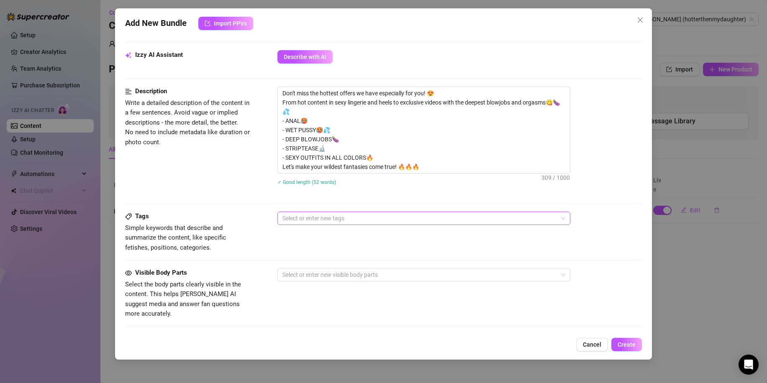
click at [373, 217] on div at bounding box center [419, 219] width 281 height 12
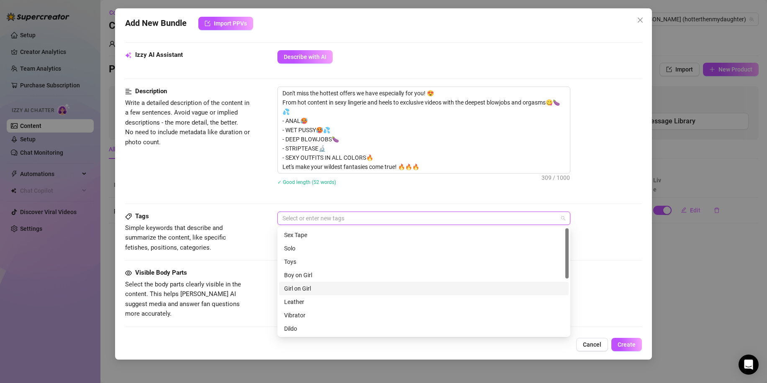
click at [308, 289] on div "Girl on Girl" at bounding box center [424, 288] width 280 height 9
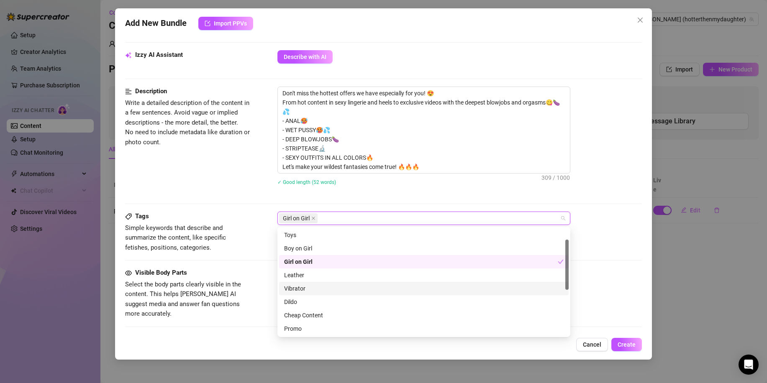
scroll to position [30, 0]
click at [306, 299] on div "Dildo" at bounding box center [424, 298] width 280 height 9
click at [301, 281] on div "Vibrator" at bounding box center [424, 285] width 280 height 9
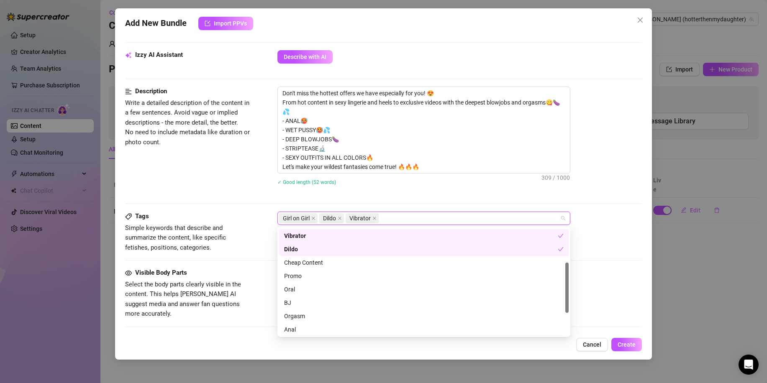
scroll to position [90, 0]
click at [300, 252] on div "Cheap Content" at bounding box center [424, 252] width 280 height 9
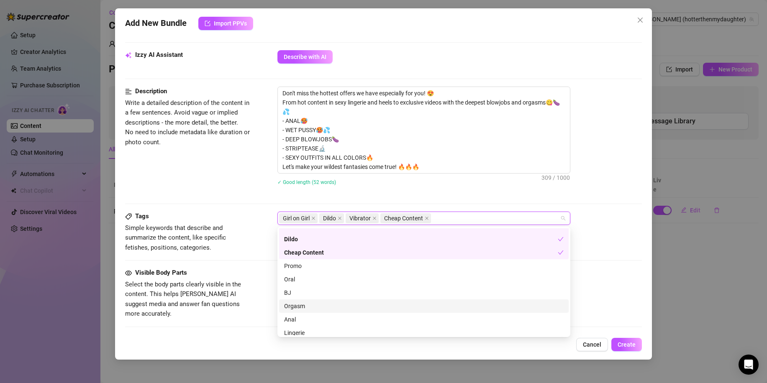
click at [309, 307] on div "Orgasm" at bounding box center [424, 306] width 280 height 9
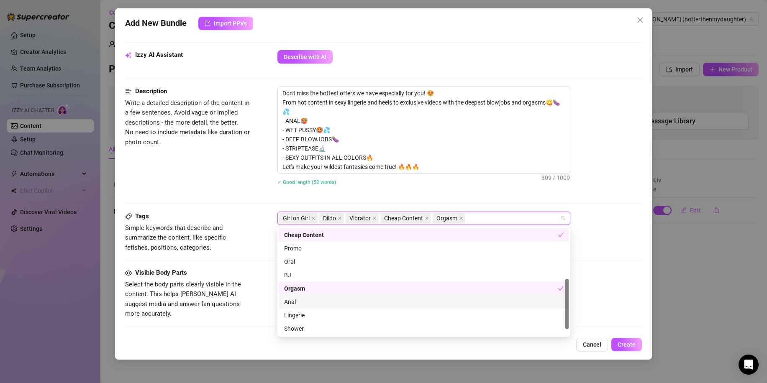
click at [298, 303] on div "Anal" at bounding box center [424, 302] width 280 height 9
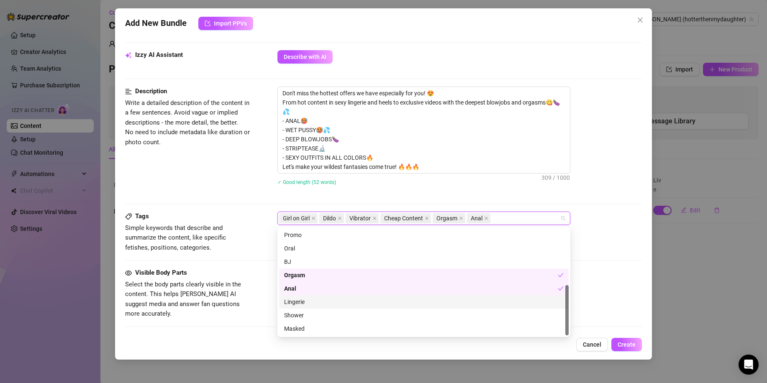
click at [292, 301] on div "Lingerie" at bounding box center [424, 302] width 280 height 9
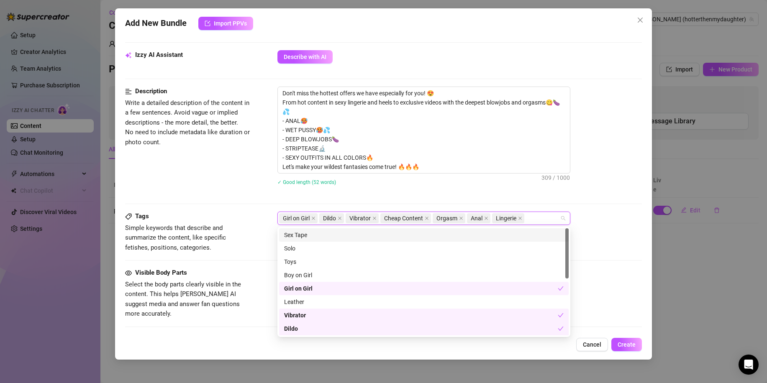
click at [545, 215] on div "Girl on Girl Dildo Vibrator Cheap Content Orgasm Anal Lingerie" at bounding box center [419, 219] width 281 height 12
drag, startPoint x: 370, startPoint y: 237, endPoint x: 364, endPoint y: 187, distance: 50.6
click at [364, 187] on body "Setup Creator Analytics Team Analytics Purchase Subscription Izzy AI Chatter Co…" at bounding box center [383, 191] width 767 height 383
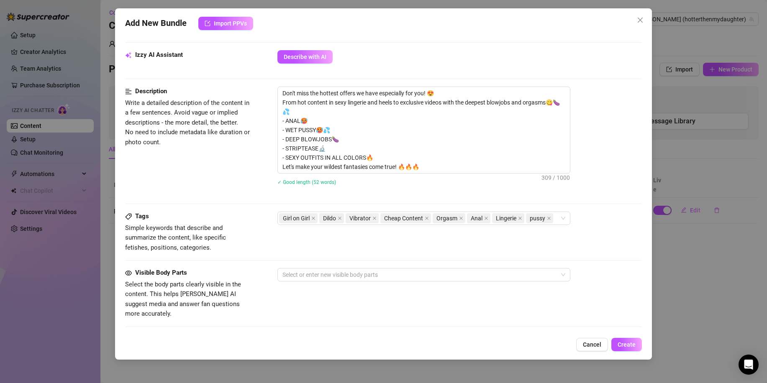
click at [364, 187] on div "✓ Good length (52 words)" at bounding box center [459, 181] width 364 height 13
click at [381, 269] on div at bounding box center [419, 275] width 281 height 12
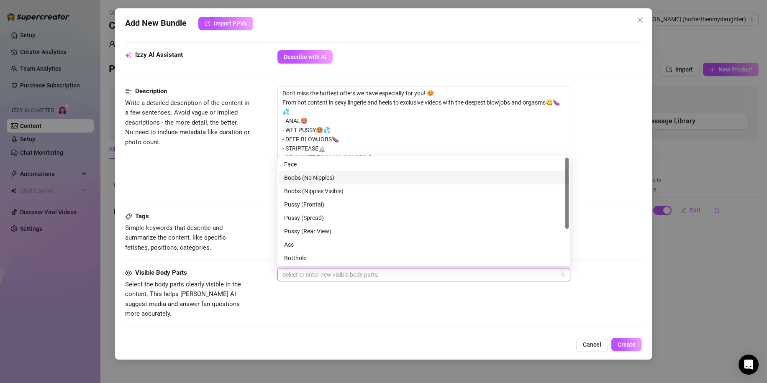
click at [342, 182] on div "Boobs (No Nipples)" at bounding box center [424, 177] width 280 height 9
click at [343, 195] on div "Boobs (Nipples Visible)" at bounding box center [424, 191] width 280 height 9
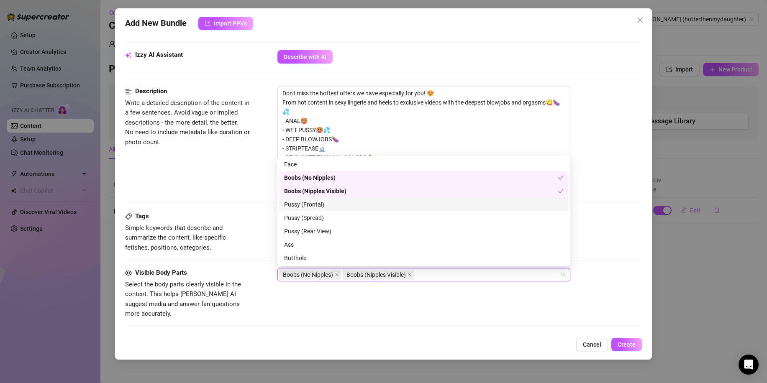
click at [328, 203] on div "Pussy (Frontal)" at bounding box center [424, 204] width 280 height 9
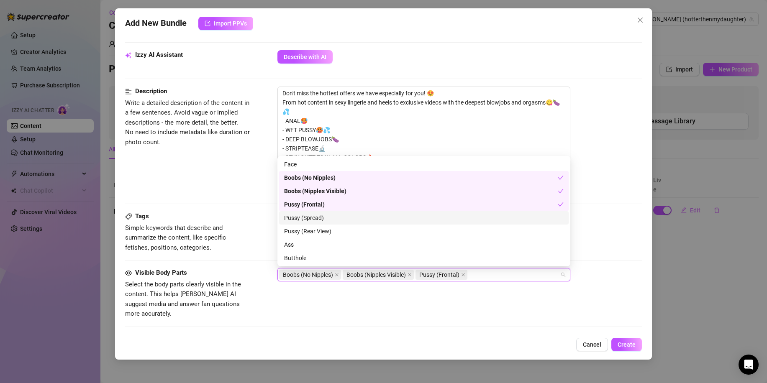
click at [331, 216] on div "Pussy (Spread)" at bounding box center [424, 217] width 280 height 9
click at [340, 233] on div "Pussy (Rear View)" at bounding box center [424, 231] width 280 height 9
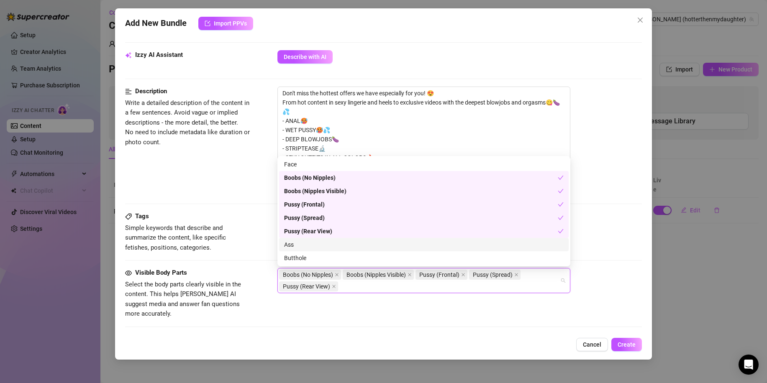
click at [335, 246] on div "Ass" at bounding box center [424, 244] width 280 height 9
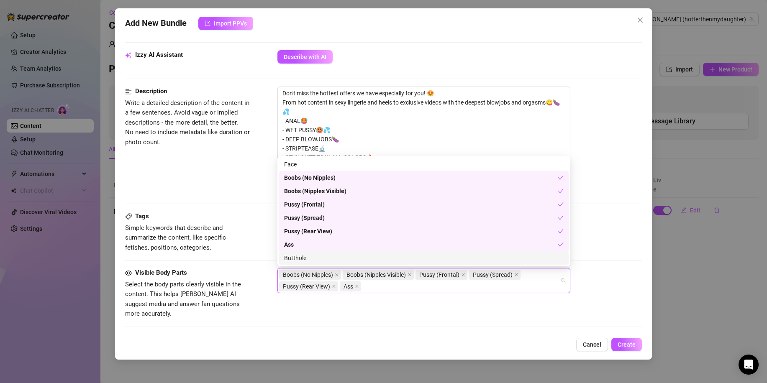
click at [338, 255] on div "Butthole" at bounding box center [424, 258] width 280 height 9
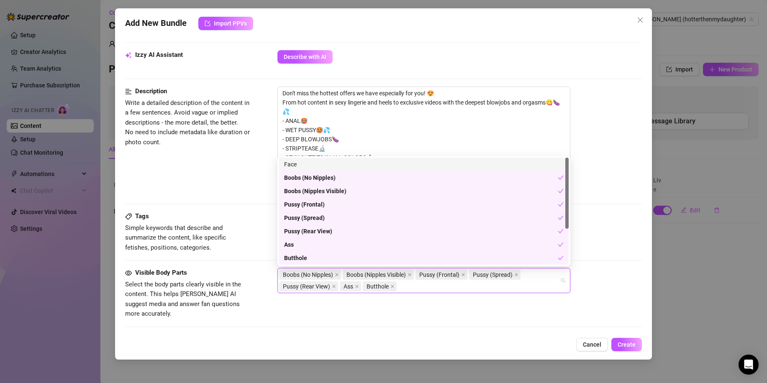
click at [308, 168] on div "Face" at bounding box center [424, 164] width 280 height 9
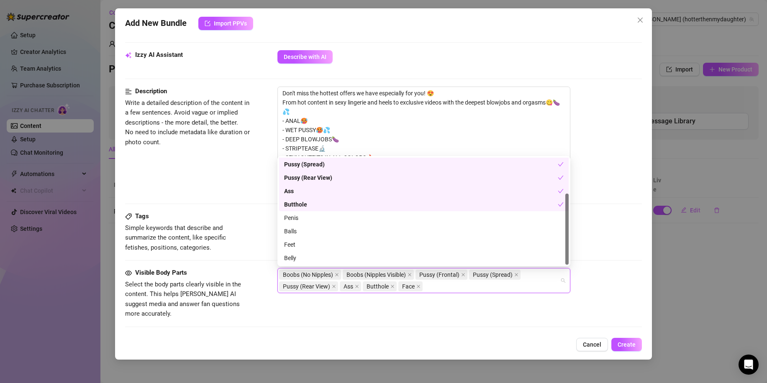
click at [251, 182] on div "Description Write a detailed description of the content in a few sentences. Avo…" at bounding box center [383, 142] width 517 height 110
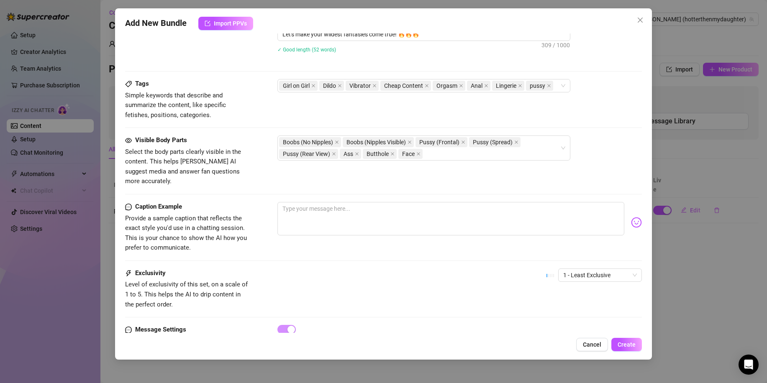
scroll to position [524, 0]
click at [320, 205] on textarea at bounding box center [450, 218] width 347 height 33
click at [581, 269] on span "1 - Least Exclusive" at bounding box center [600, 275] width 74 height 13
click at [577, 320] on div "4" at bounding box center [593, 321] width 70 height 9
click at [574, 269] on span "4" at bounding box center [600, 275] width 74 height 13
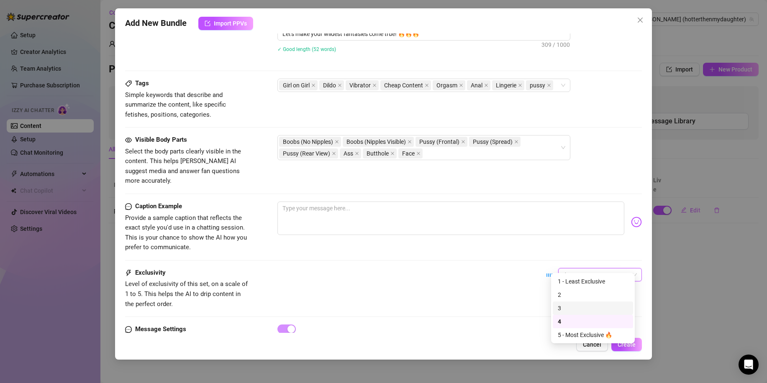
click at [520, 306] on div "Exclusivity Level of exclusivity of this set, on a scale of 1 to 5. This helps …" at bounding box center [383, 296] width 517 height 56
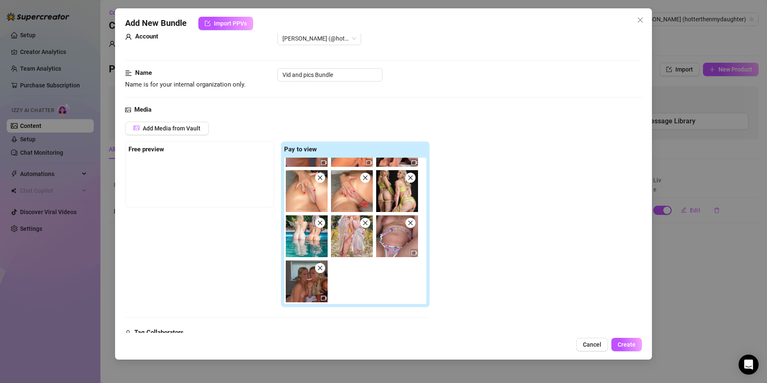
scroll to position [0, 0]
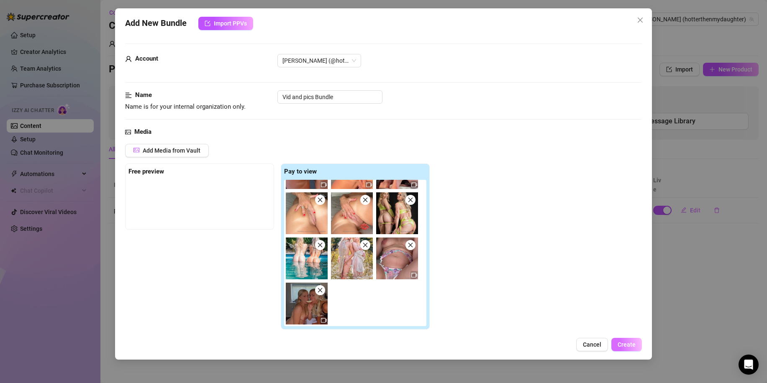
click at [626, 348] on span "Create" at bounding box center [627, 344] width 18 height 7
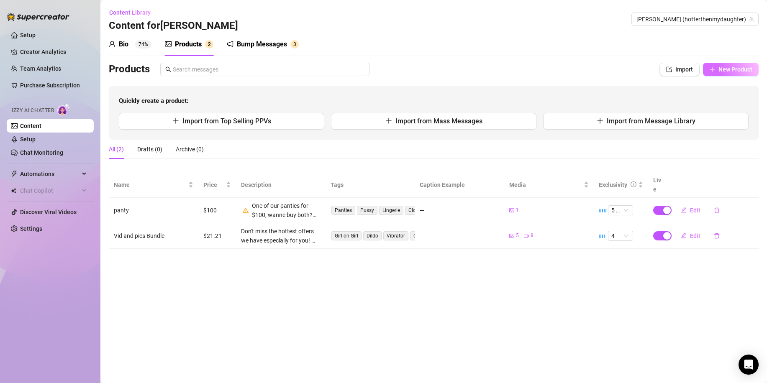
click at [730, 72] on span "New Product" at bounding box center [735, 69] width 34 height 7
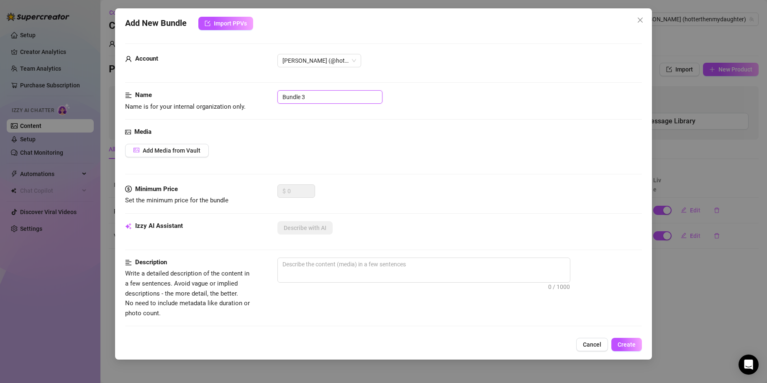
click at [325, 95] on input "Bundle 3" at bounding box center [329, 96] width 105 height 13
click at [644, 18] on span "Close" at bounding box center [640, 20] width 13 height 7
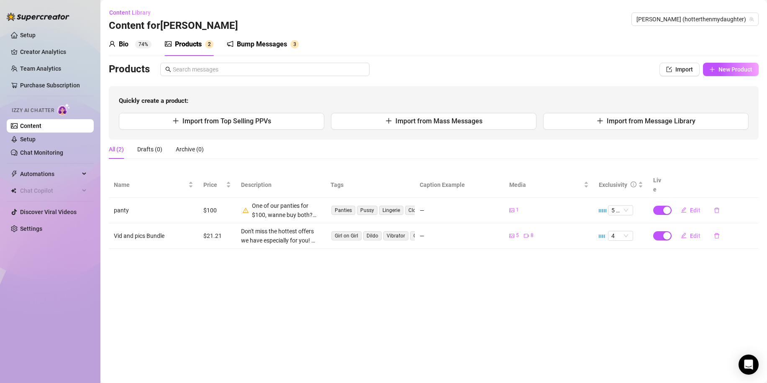
click at [142, 49] on div "Bio 74%" at bounding box center [130, 44] width 43 height 23
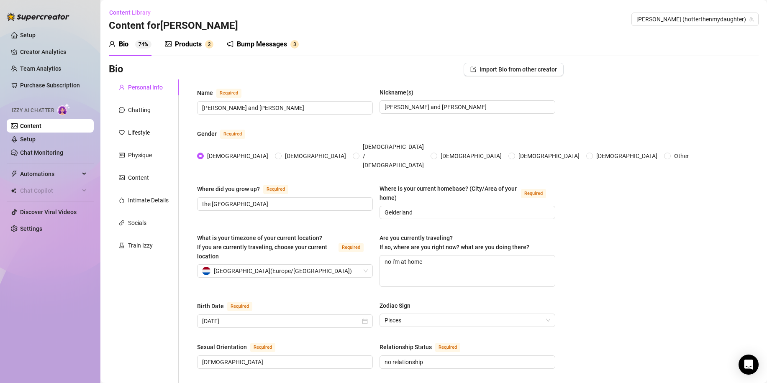
click at [180, 44] on div "Products" at bounding box center [188, 44] width 27 height 10
